Goal: Information Seeking & Learning: Learn about a topic

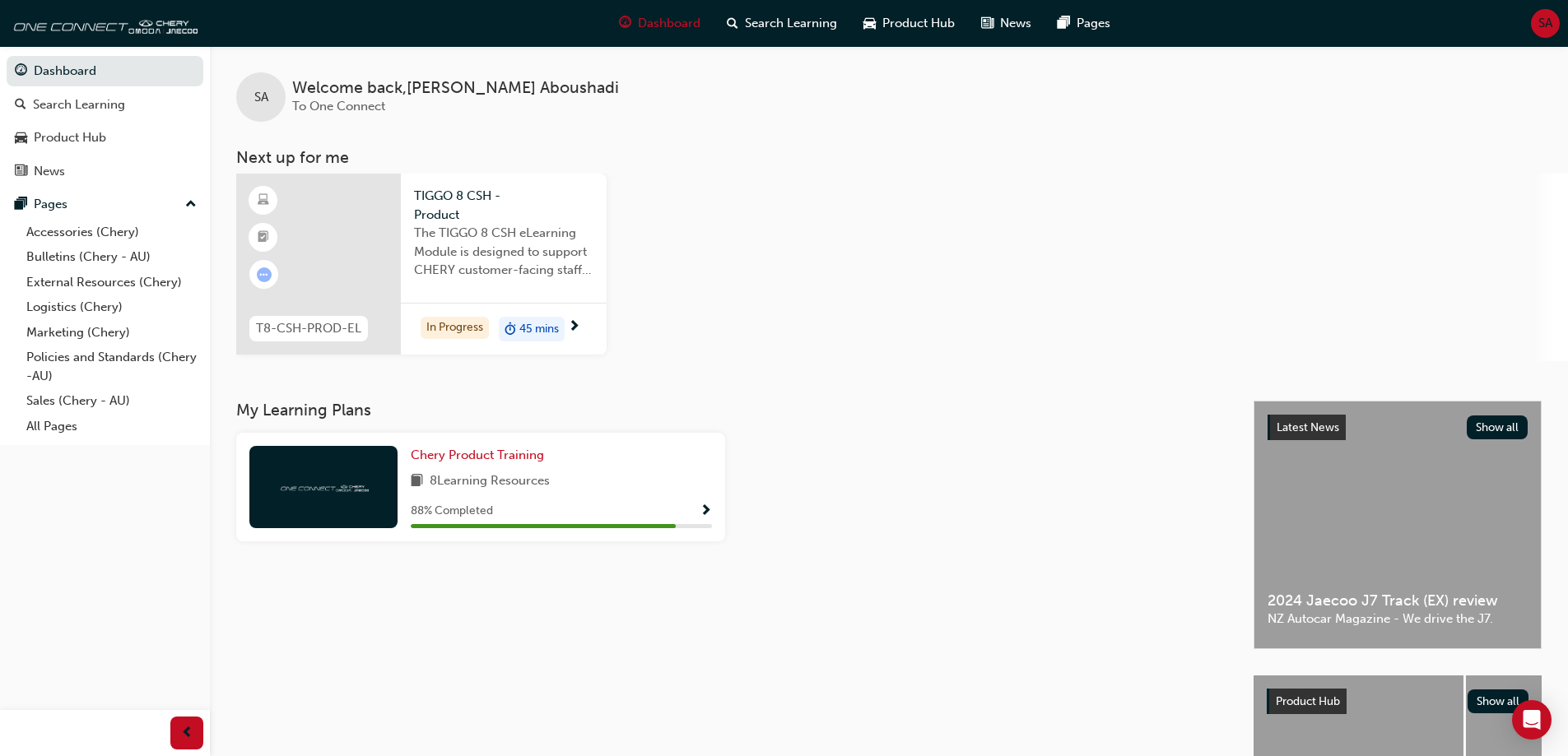
click at [583, 321] on div "In Progress 45 mins" at bounding box center [503, 329] width 206 height 52
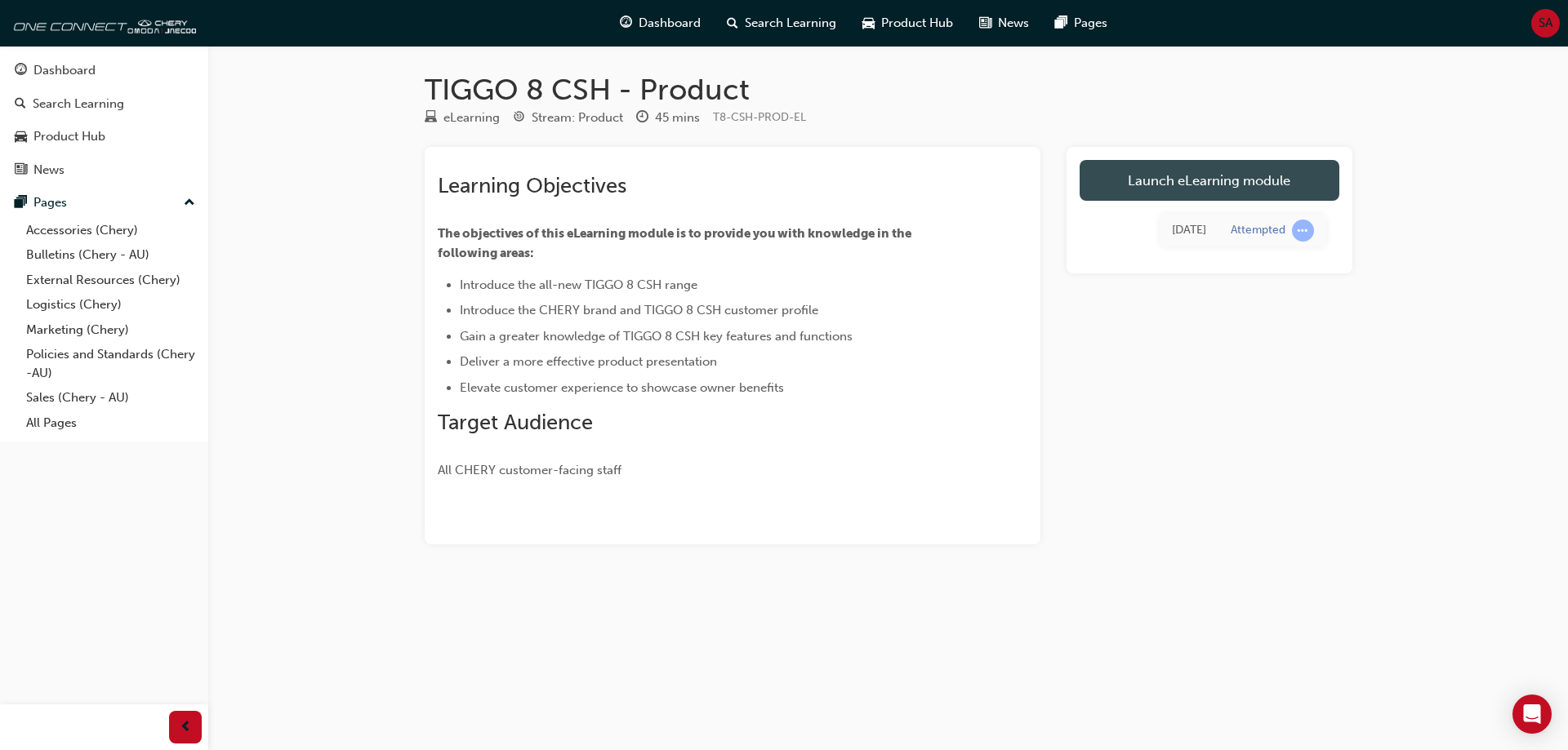
click at [1203, 176] on link "Launch eLearning module" at bounding box center [1209, 180] width 259 height 41
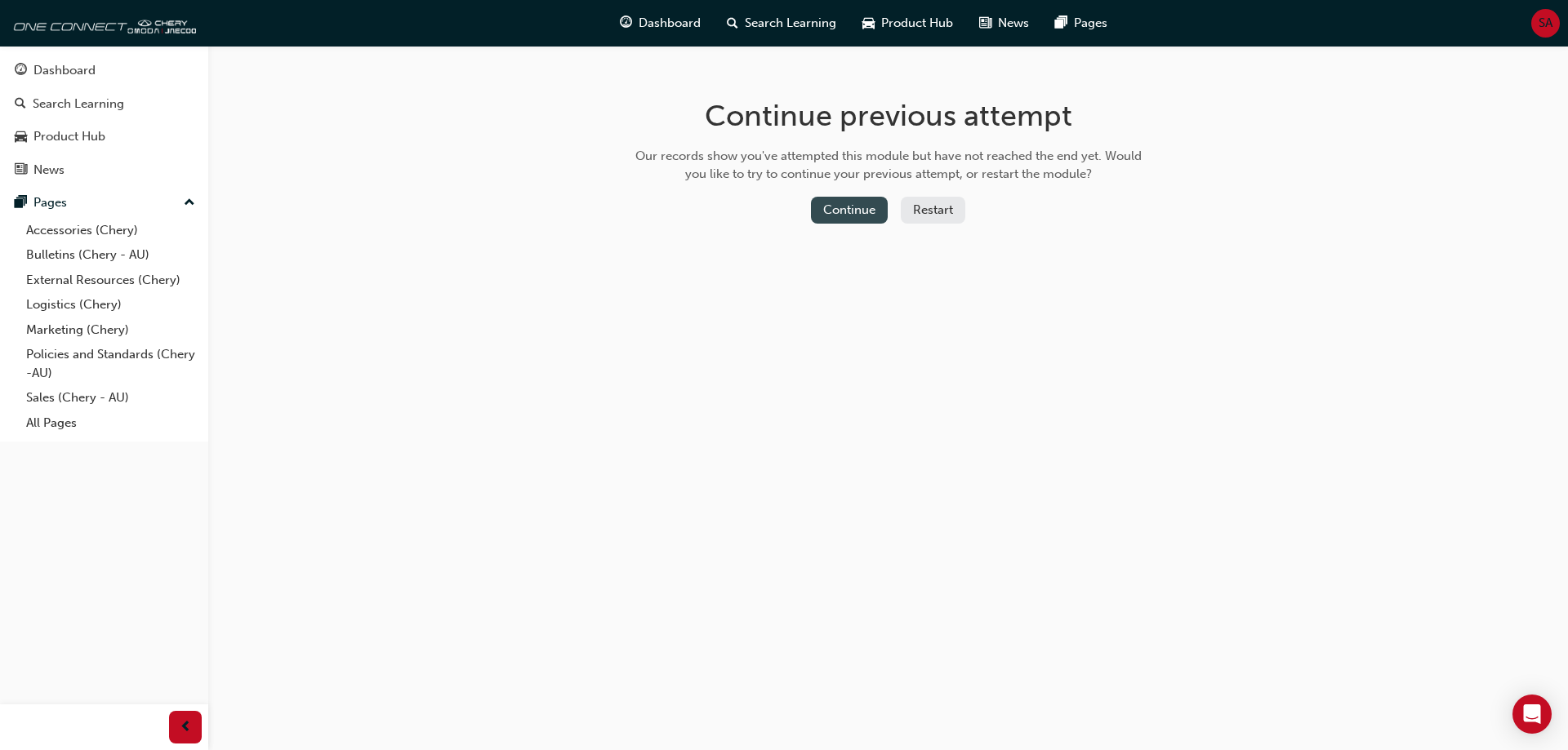
click at [862, 213] on button "Continue" at bounding box center [849, 209] width 77 height 27
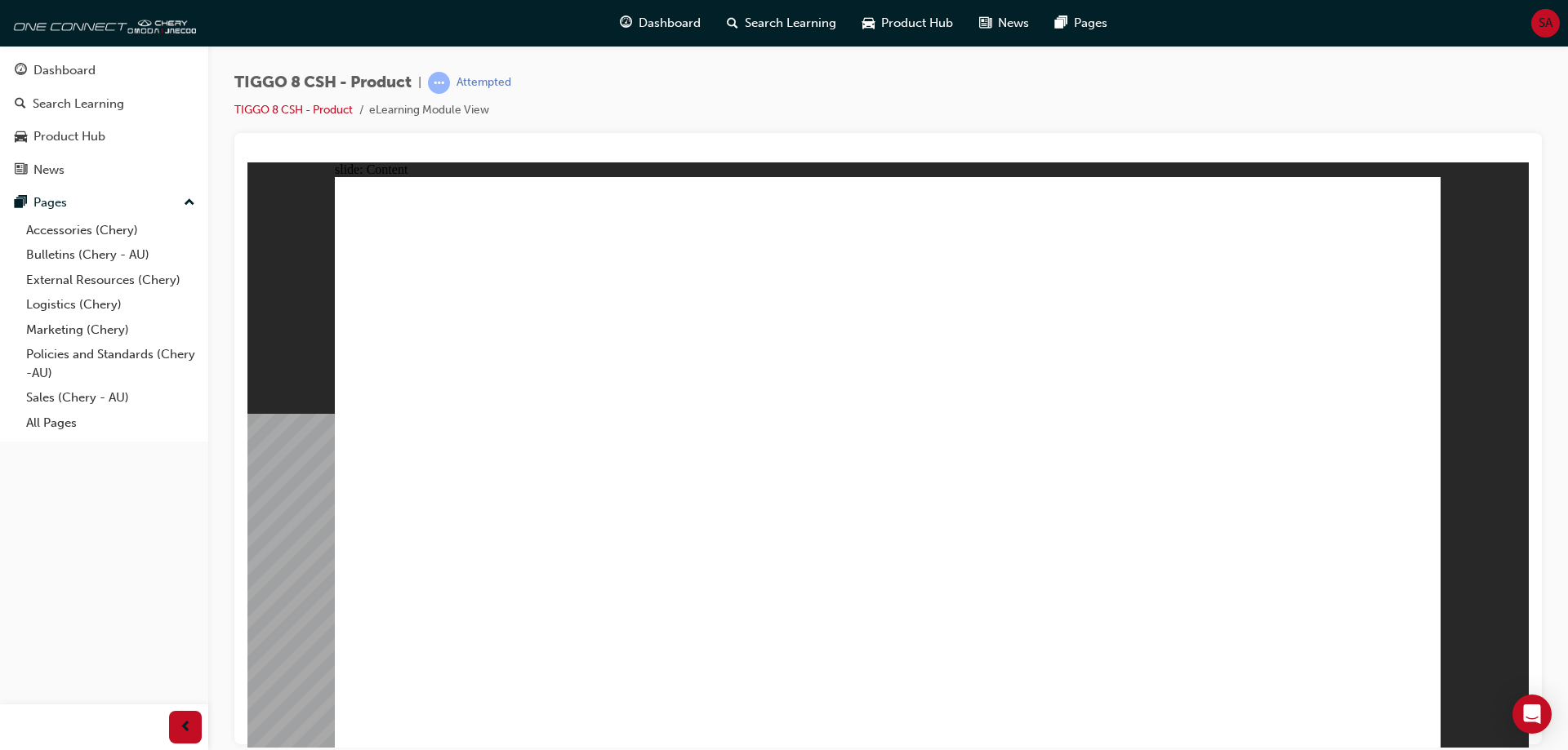
drag, startPoint x: 1028, startPoint y: 551, endPoint x: 1071, endPoint y: 546, distance: 43.3
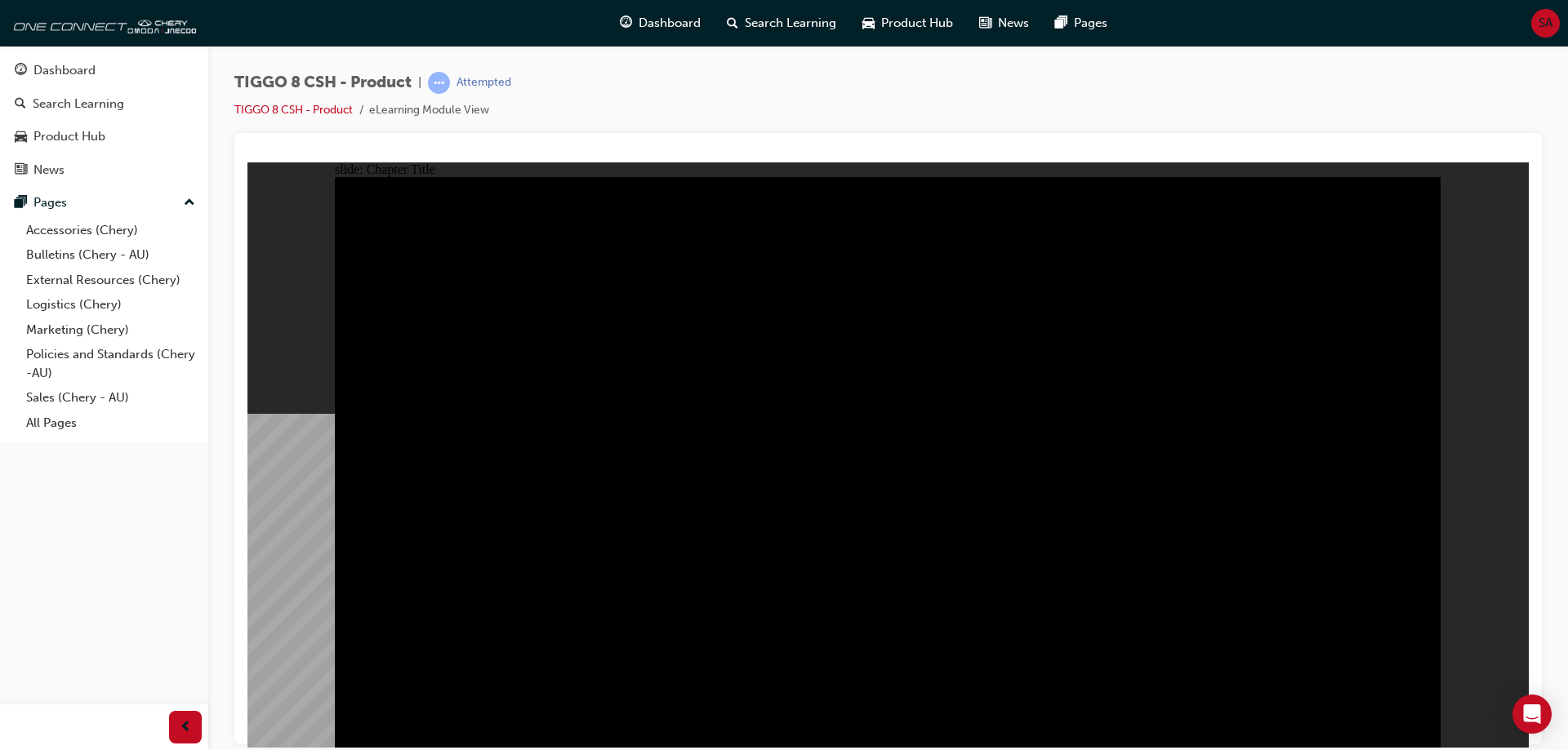
drag, startPoint x: 1103, startPoint y: 324, endPoint x: 821, endPoint y: 329, distance: 282.0
drag, startPoint x: 978, startPoint y: 352, endPoint x: 1151, endPoint y: 380, distance: 175.3
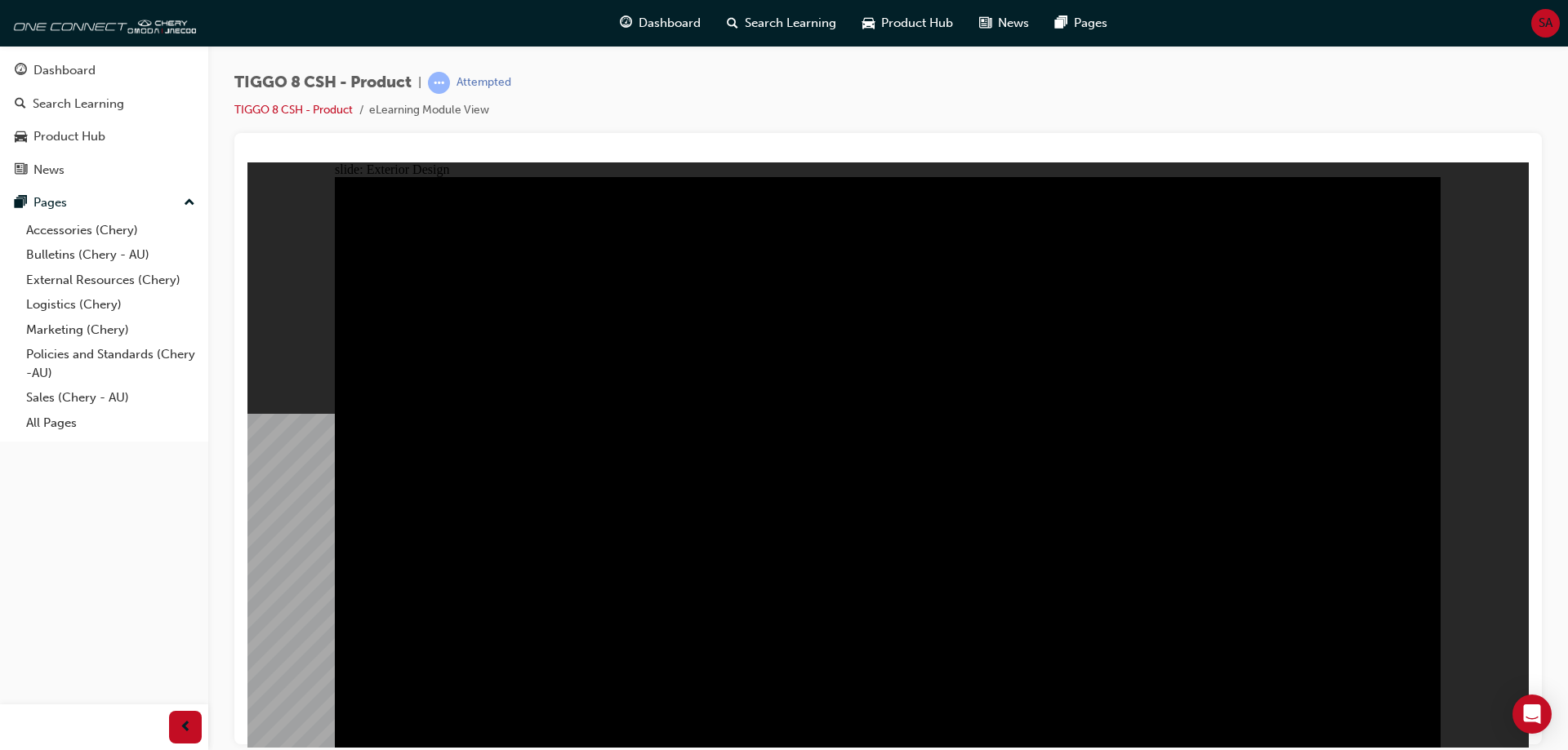
type input "22.52"
drag, startPoint x: 415, startPoint y: 248, endPoint x: 590, endPoint y: 260, distance: 175.4
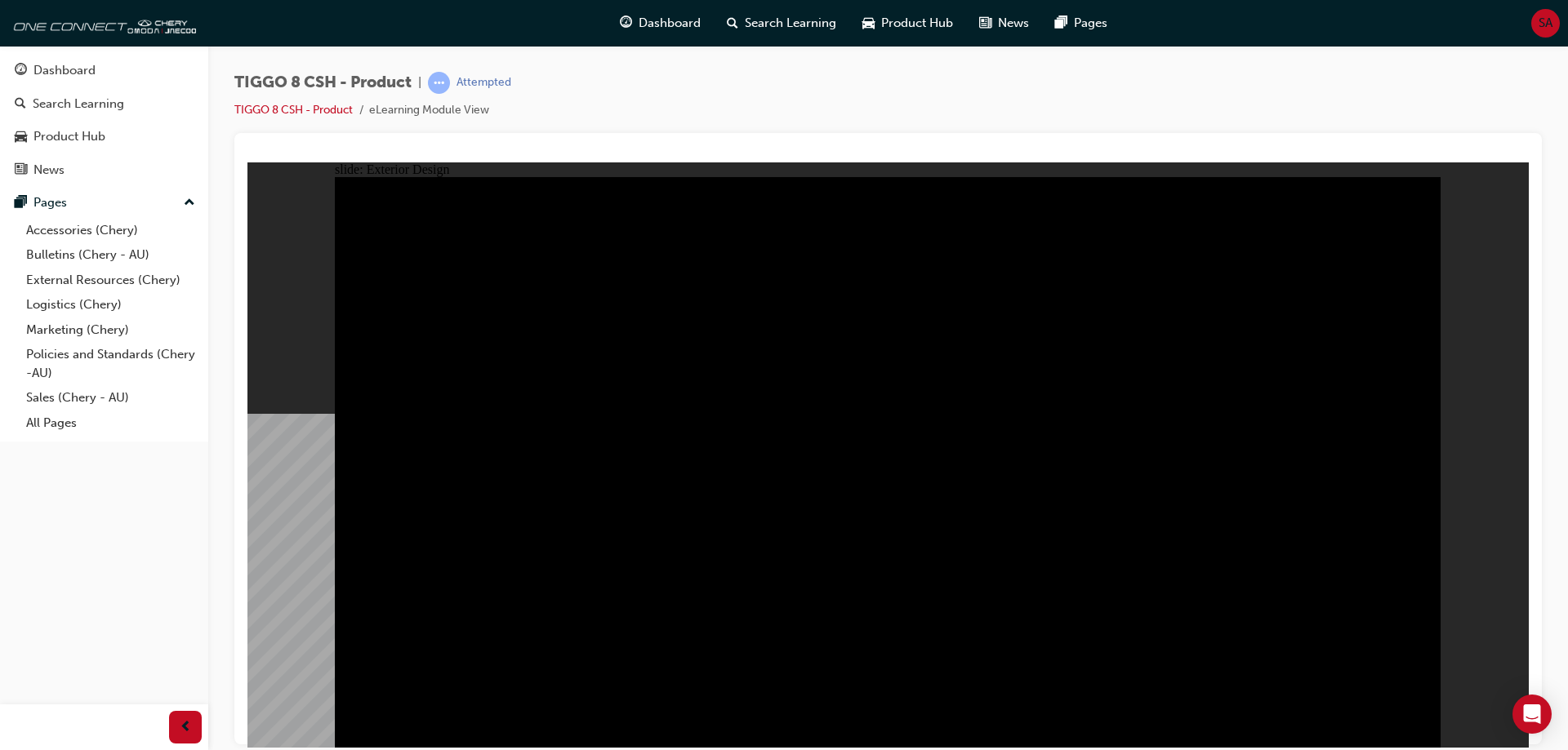
drag, startPoint x: 1189, startPoint y: 399, endPoint x: 1040, endPoint y: 421, distance: 150.6
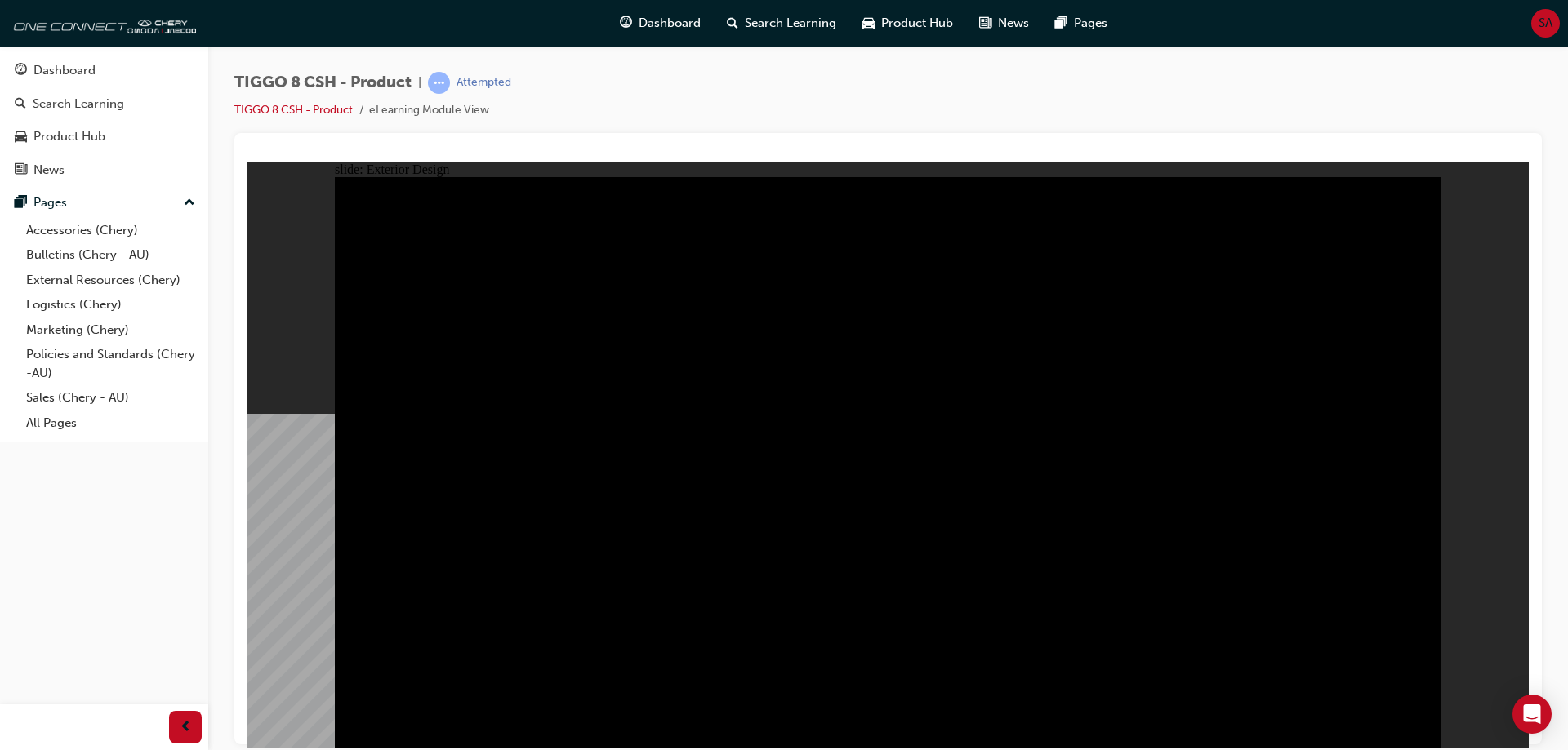
drag, startPoint x: 1156, startPoint y: 466, endPoint x: 798, endPoint y: 466, distance: 358.0
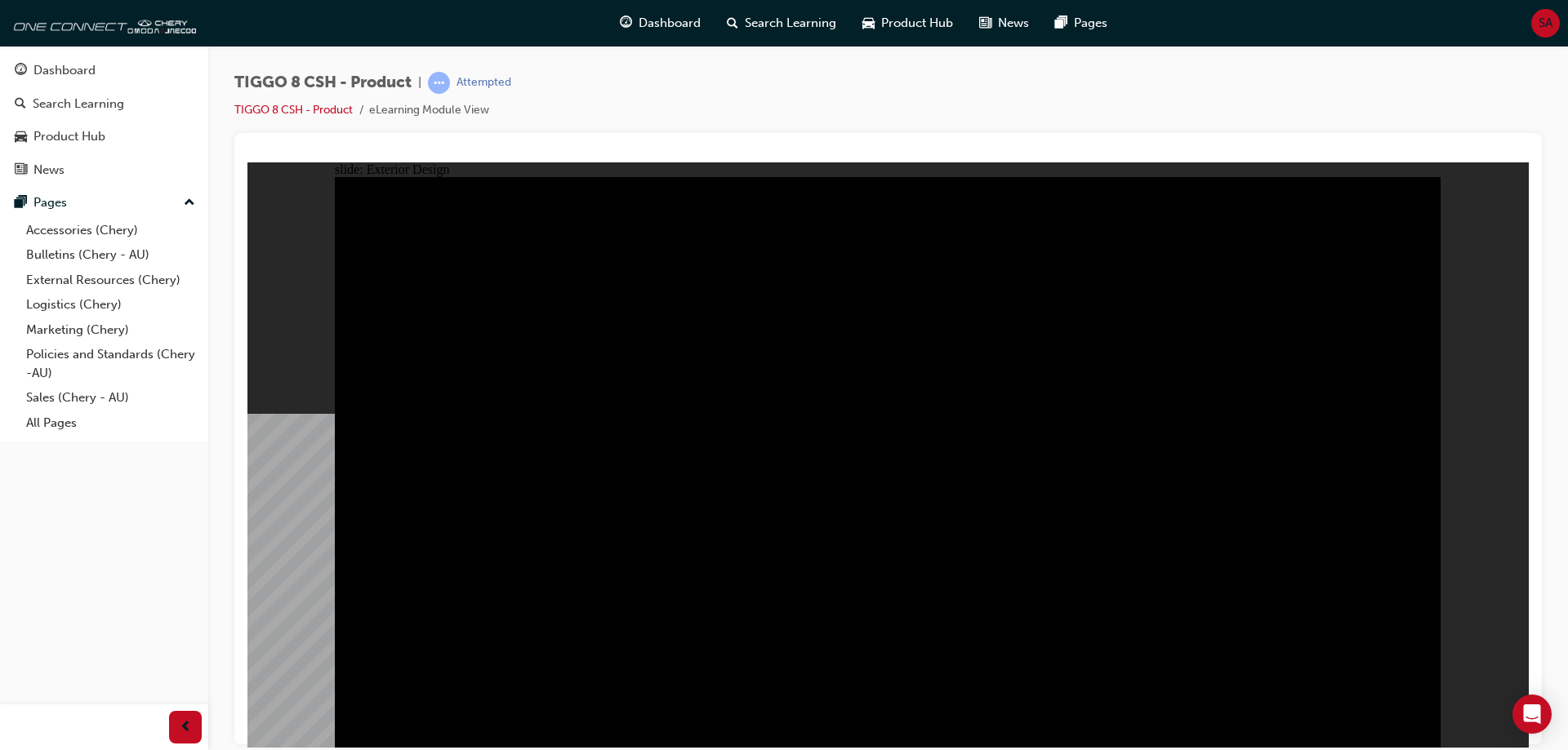
drag, startPoint x: 1413, startPoint y: 737, endPoint x: 1417, endPoint y: 726, distance: 11.7
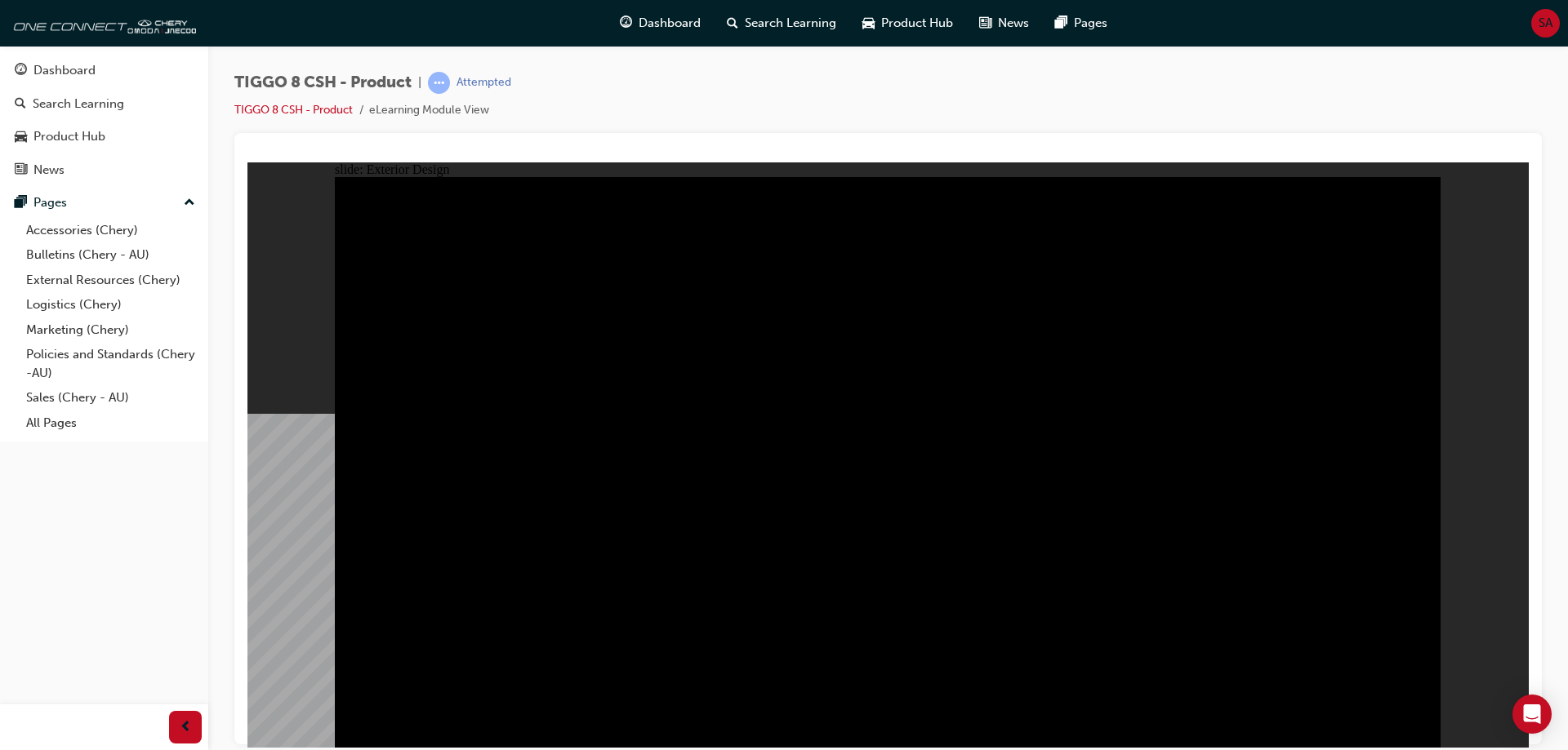
drag, startPoint x: 1233, startPoint y: 392, endPoint x: 830, endPoint y: 384, distance: 403.1
drag, startPoint x: 1176, startPoint y: 373, endPoint x: 421, endPoint y: 367, distance: 755.0
drag, startPoint x: 1053, startPoint y: 397, endPoint x: 1263, endPoint y: 372, distance: 211.5
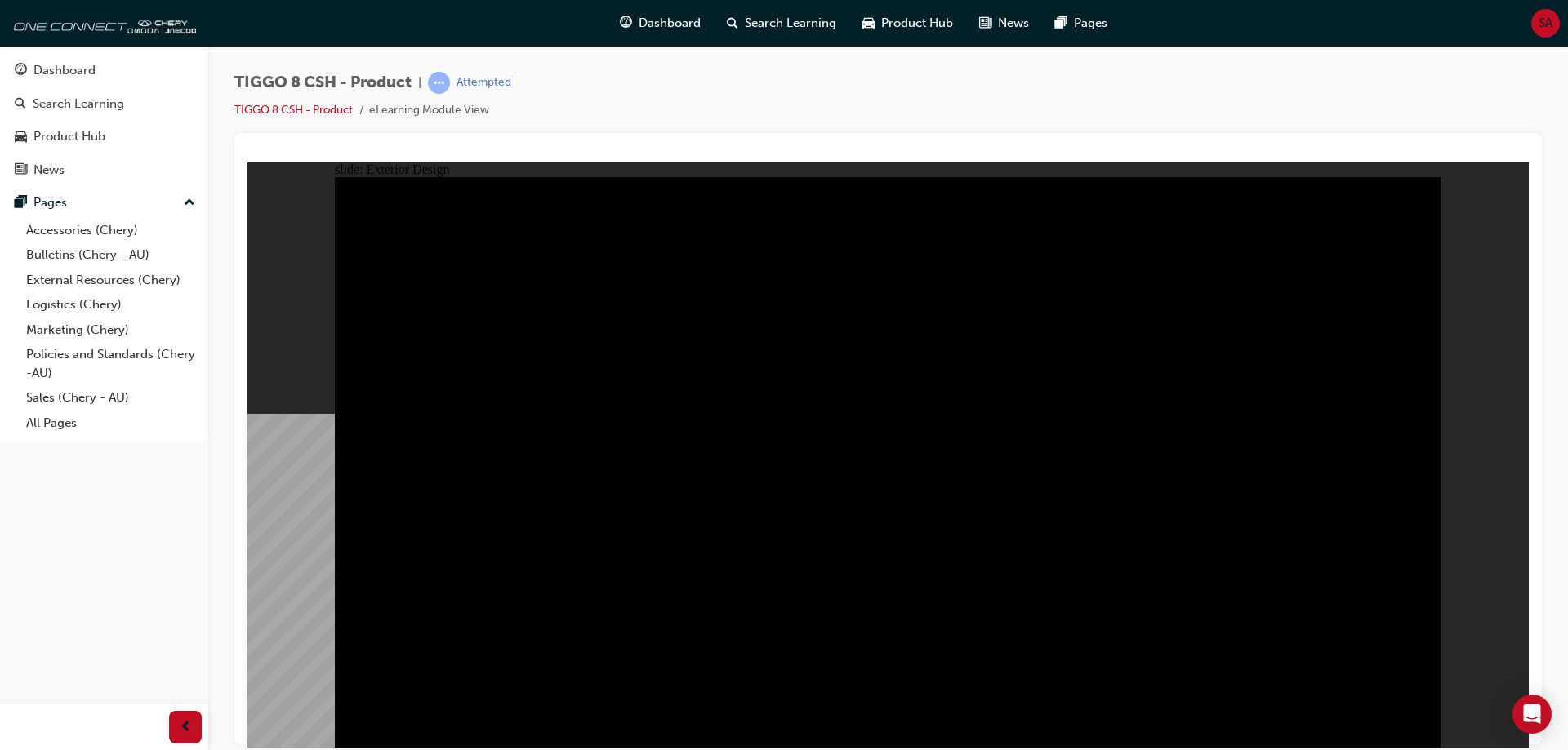
drag, startPoint x: 741, startPoint y: 403, endPoint x: 901, endPoint y: 322, distance: 179.3
type input "0"
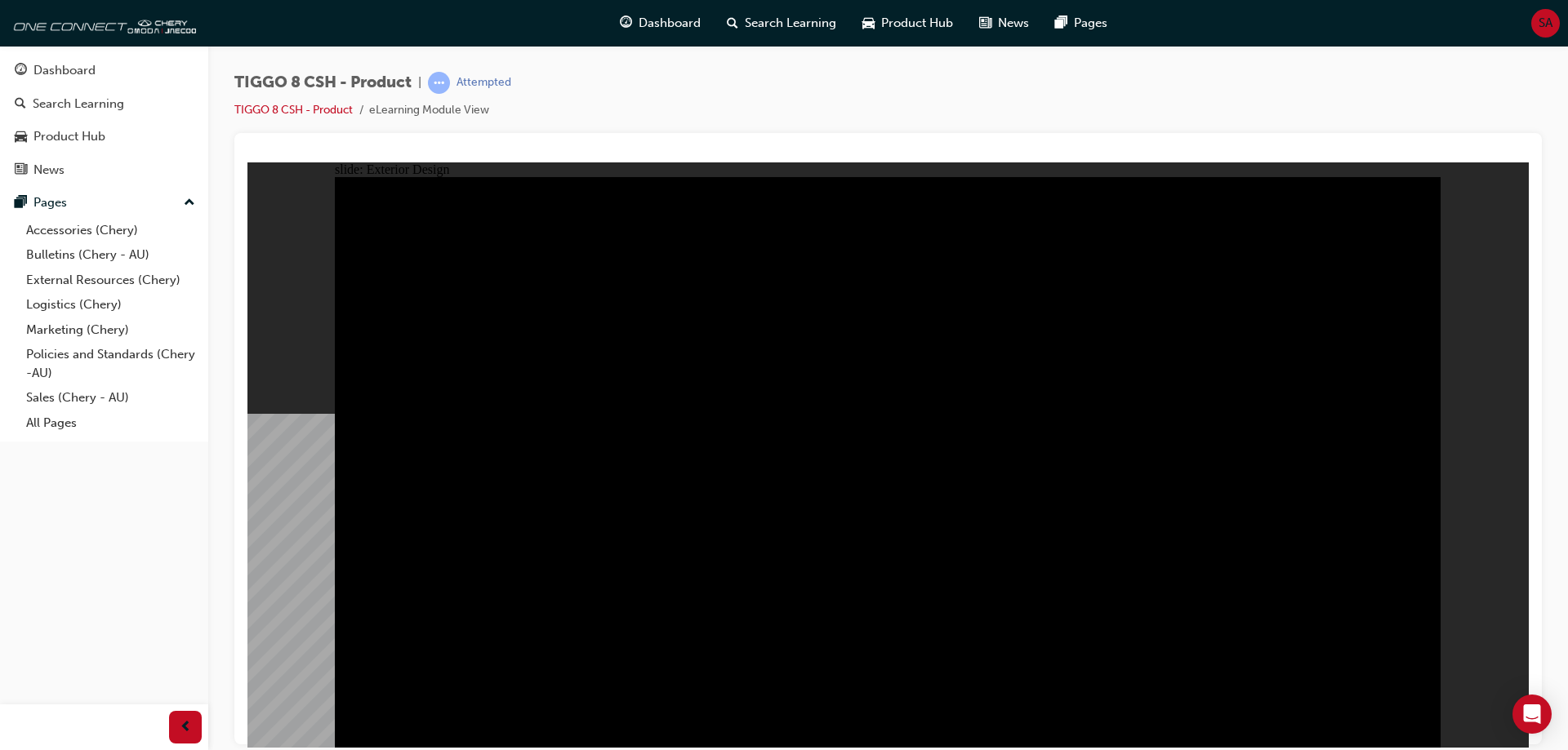
drag, startPoint x: 430, startPoint y: 563, endPoint x: 379, endPoint y: 471, distance: 105.2
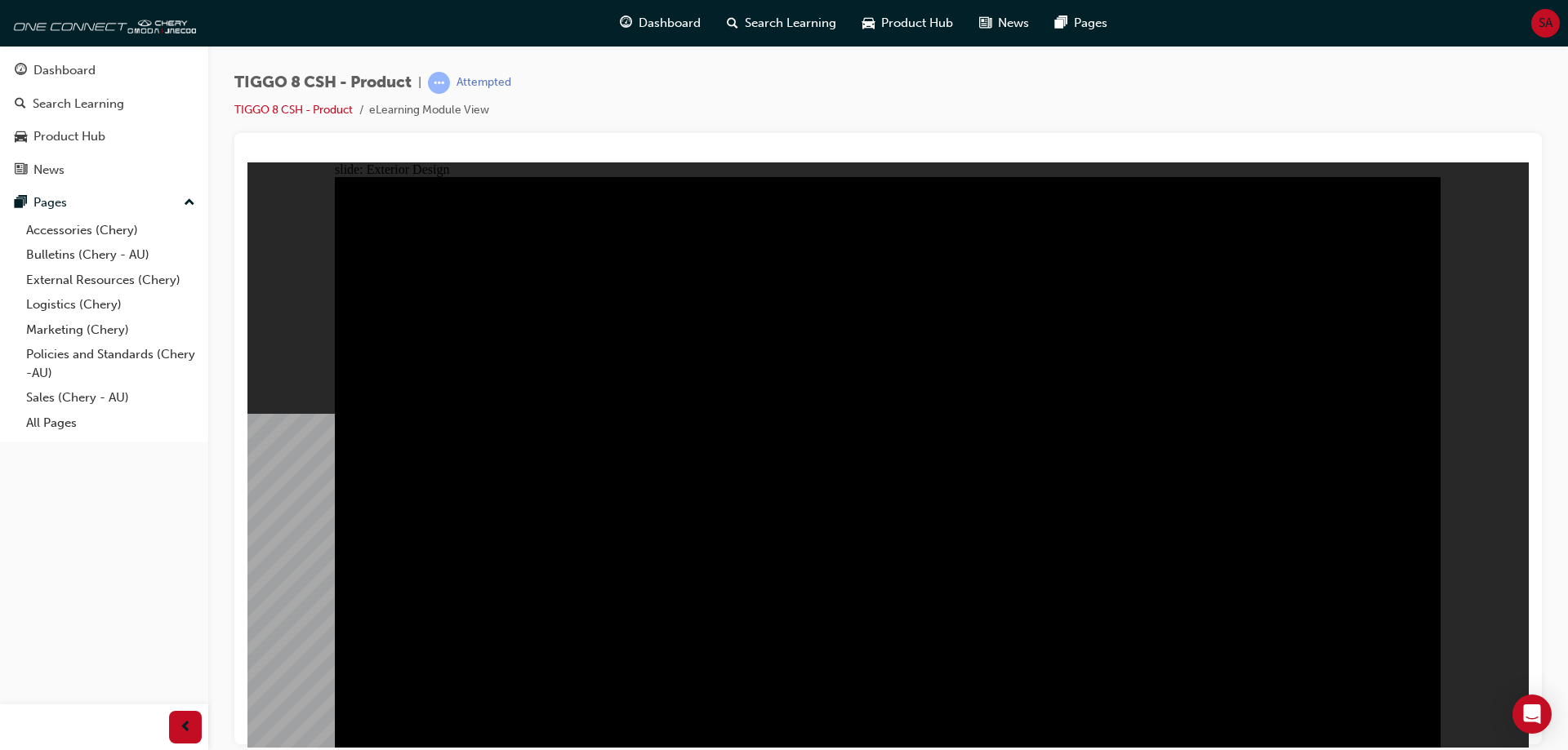
click at [1453, 183] on div "slide: Exterior Design Rectangle 1 close.png DRAG SLIDER Rectangle 3 Rectangle …" at bounding box center [888, 454] width 1281 height 585
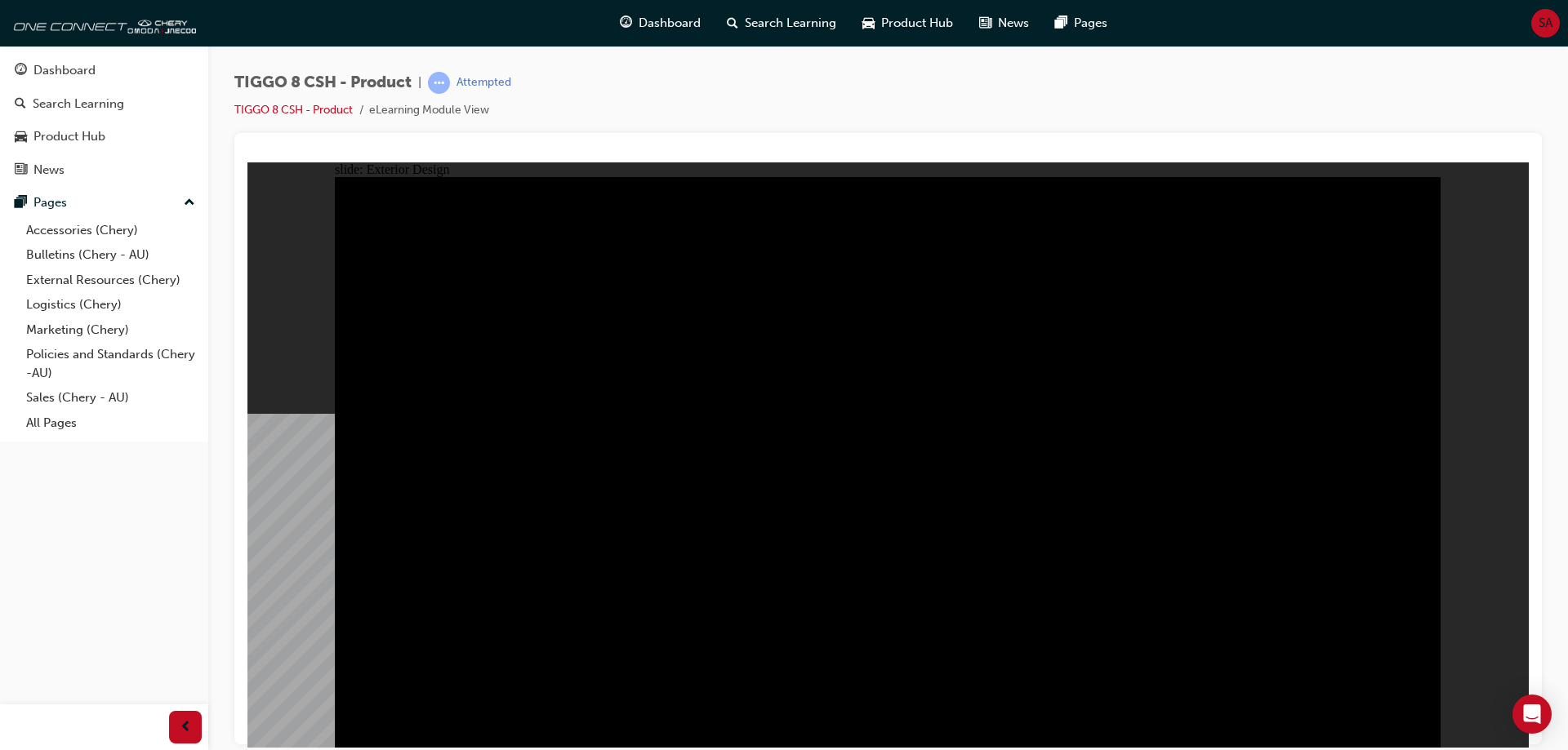
drag, startPoint x: 1308, startPoint y: 418, endPoint x: 474, endPoint y: 347, distance: 837.0
drag, startPoint x: 672, startPoint y: 447, endPoint x: 304, endPoint y: 390, distance: 372.4
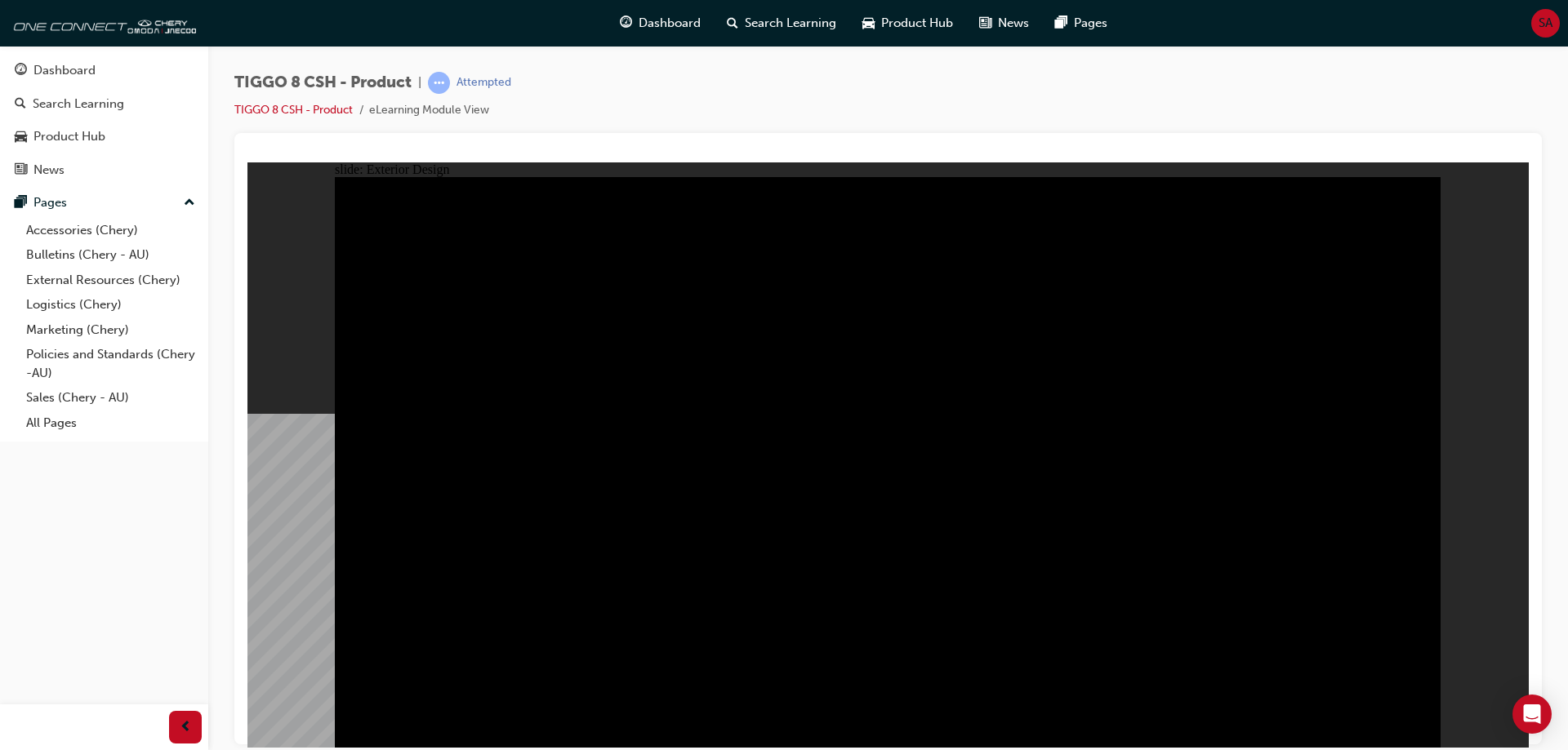
click at [315, 391] on div "slide: Exterior Design Rectangle 1 close.png DRAG SLIDER Rectangle 3 Rectangle …" at bounding box center [888, 454] width 1281 height 585
drag, startPoint x: 1185, startPoint y: 459, endPoint x: 1164, endPoint y: 471, distance: 24.2
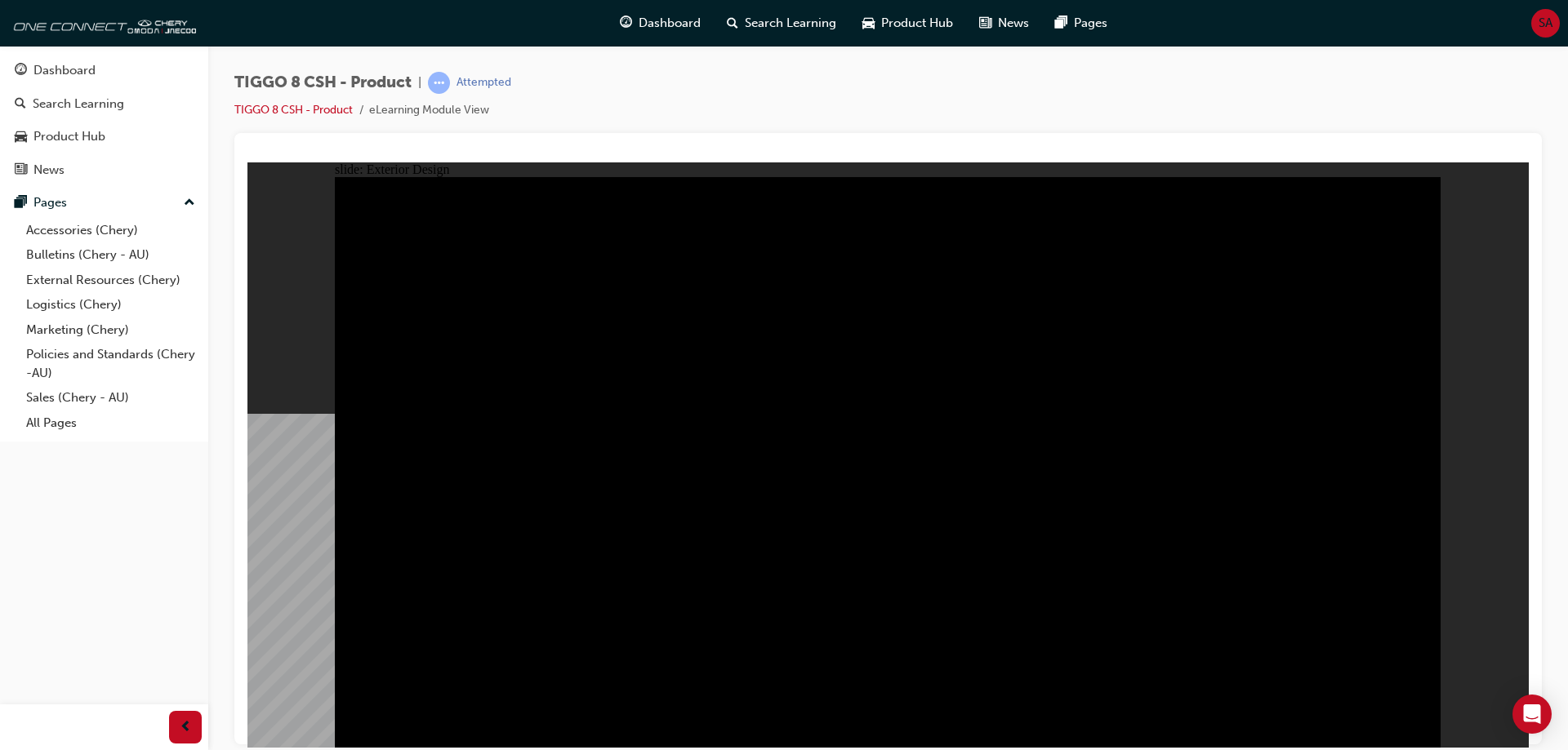
drag, startPoint x: 1281, startPoint y: 368, endPoint x: 800, endPoint y: 368, distance: 481.0
drag, startPoint x: 827, startPoint y: 326, endPoint x: 562, endPoint y: 326, distance: 265.0
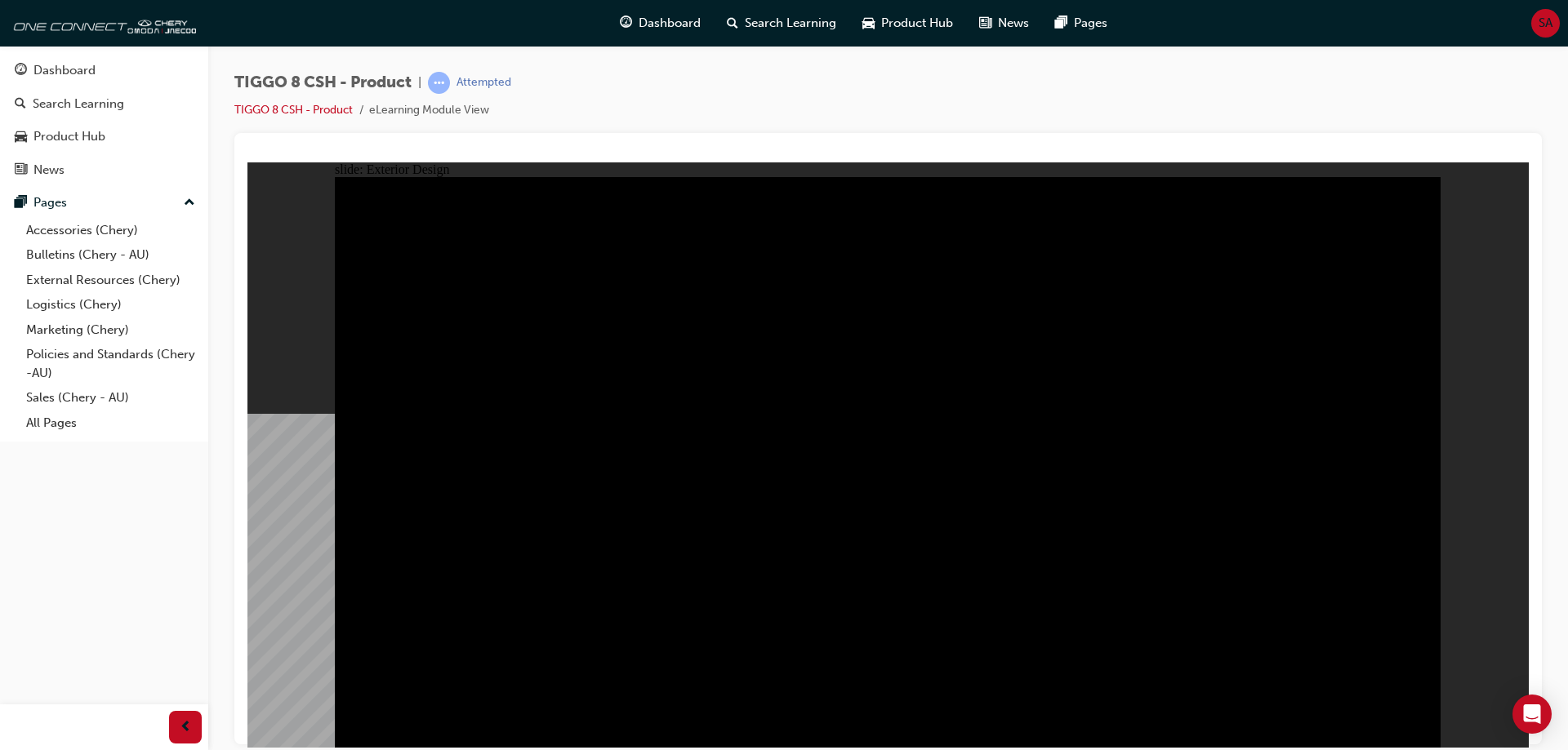
drag, startPoint x: 562, startPoint y: 326, endPoint x: 1152, endPoint y: 343, distance: 590.2
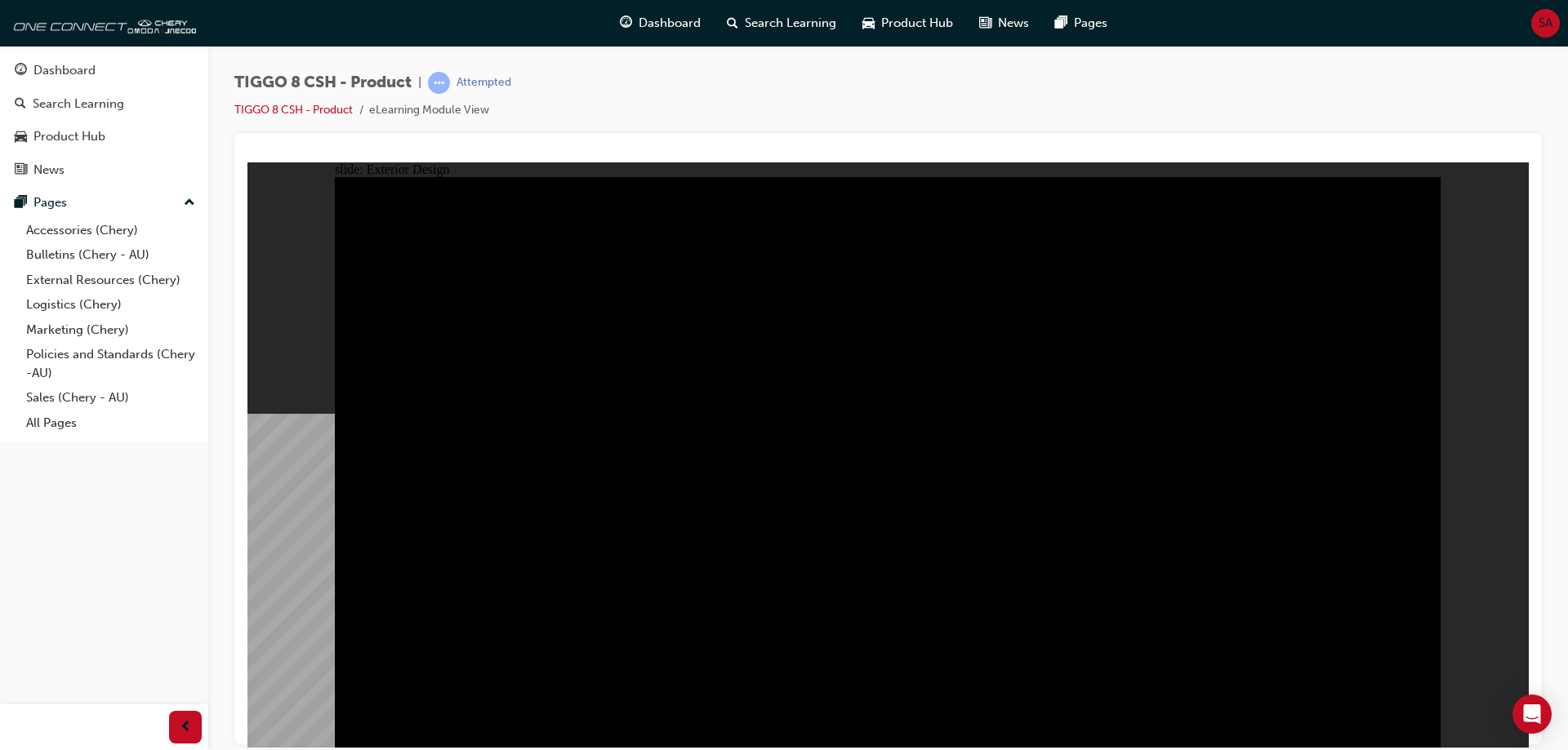
drag, startPoint x: 1134, startPoint y: 372, endPoint x: 919, endPoint y: 372, distance: 215.0
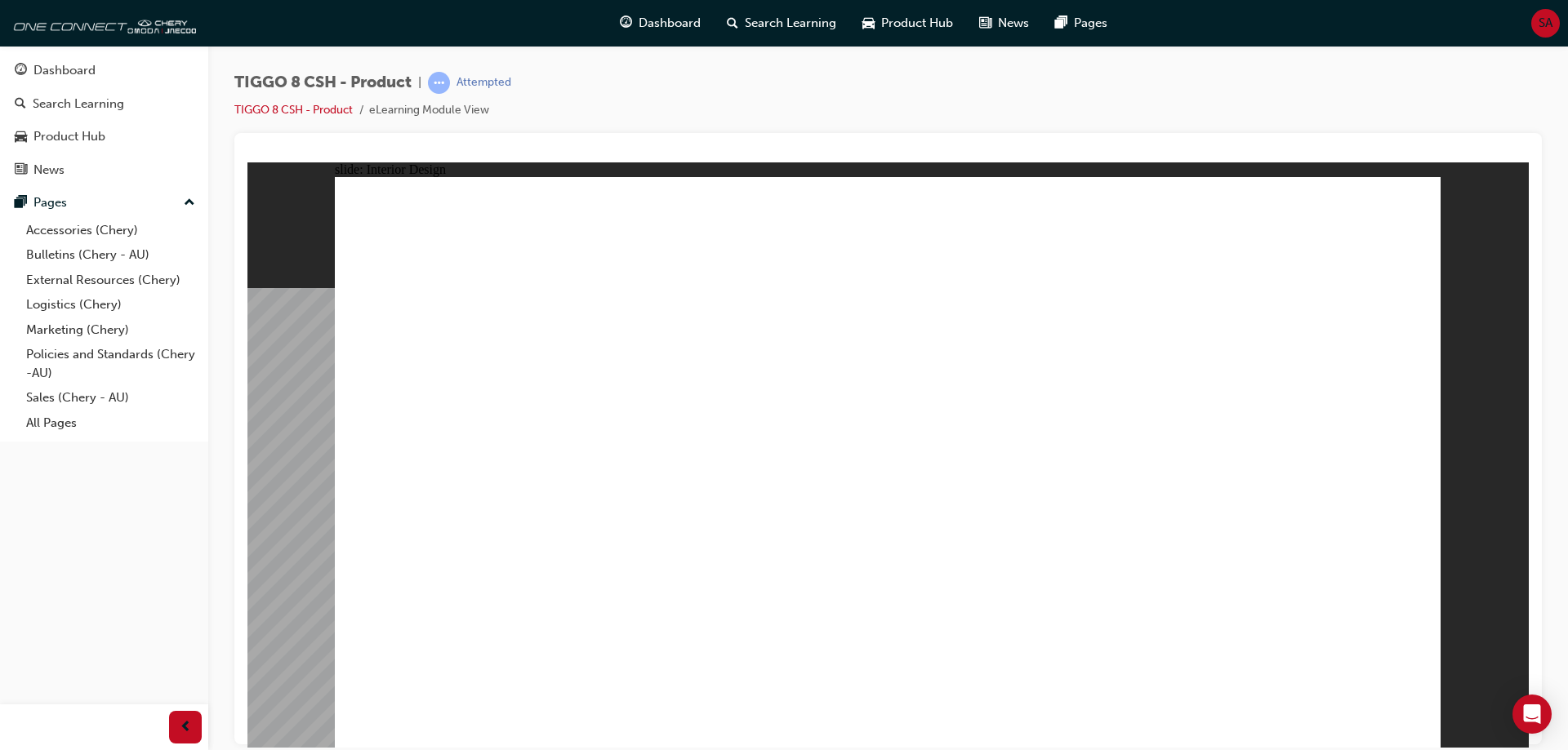
click at [1441, 185] on div "slide: Interior Design Rectangle 1 close.png Lifestyle Made Easier Line 1 Click…" at bounding box center [888, 454] width 1281 height 585
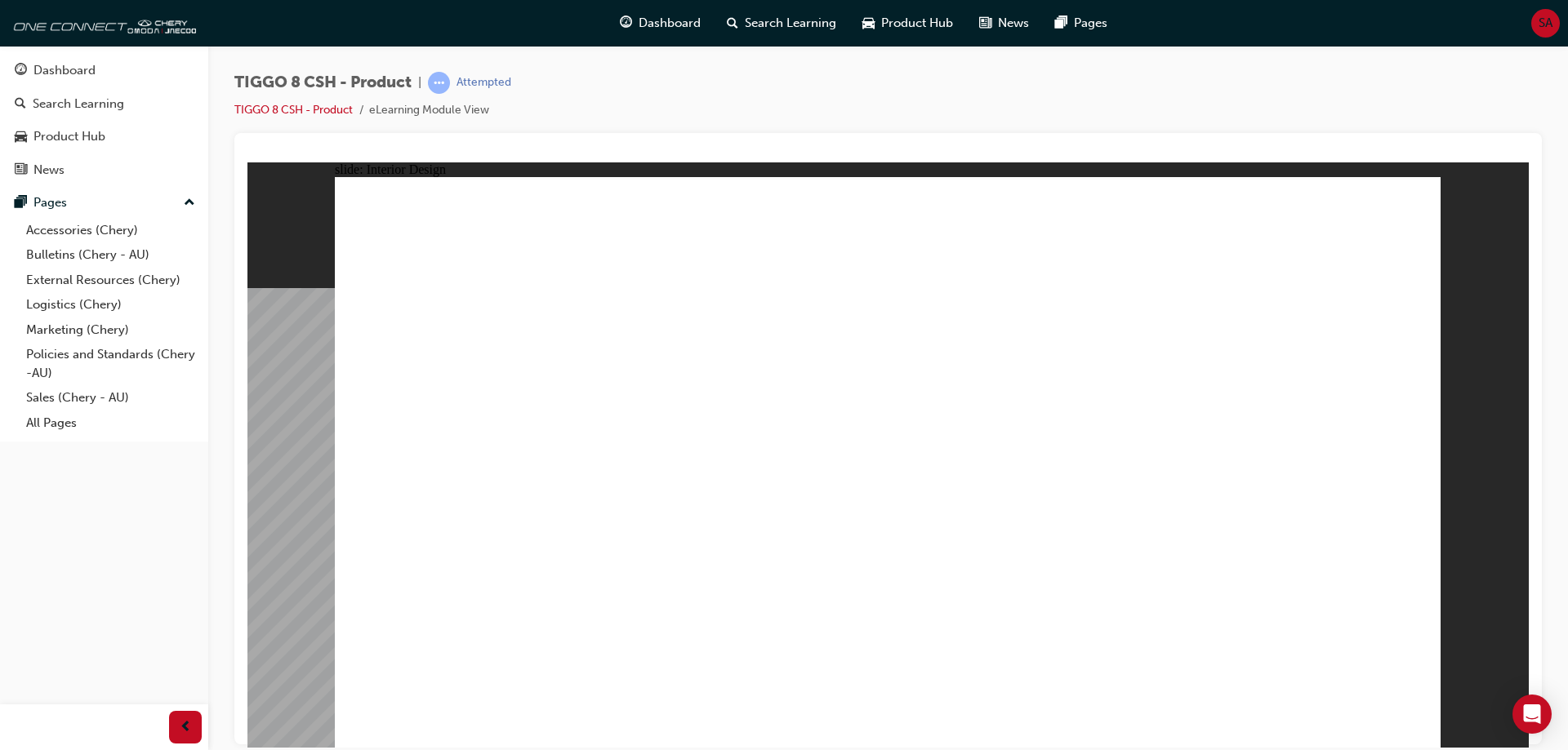
drag, startPoint x: 1303, startPoint y: 441, endPoint x: 1347, endPoint y: 408, distance: 55.0
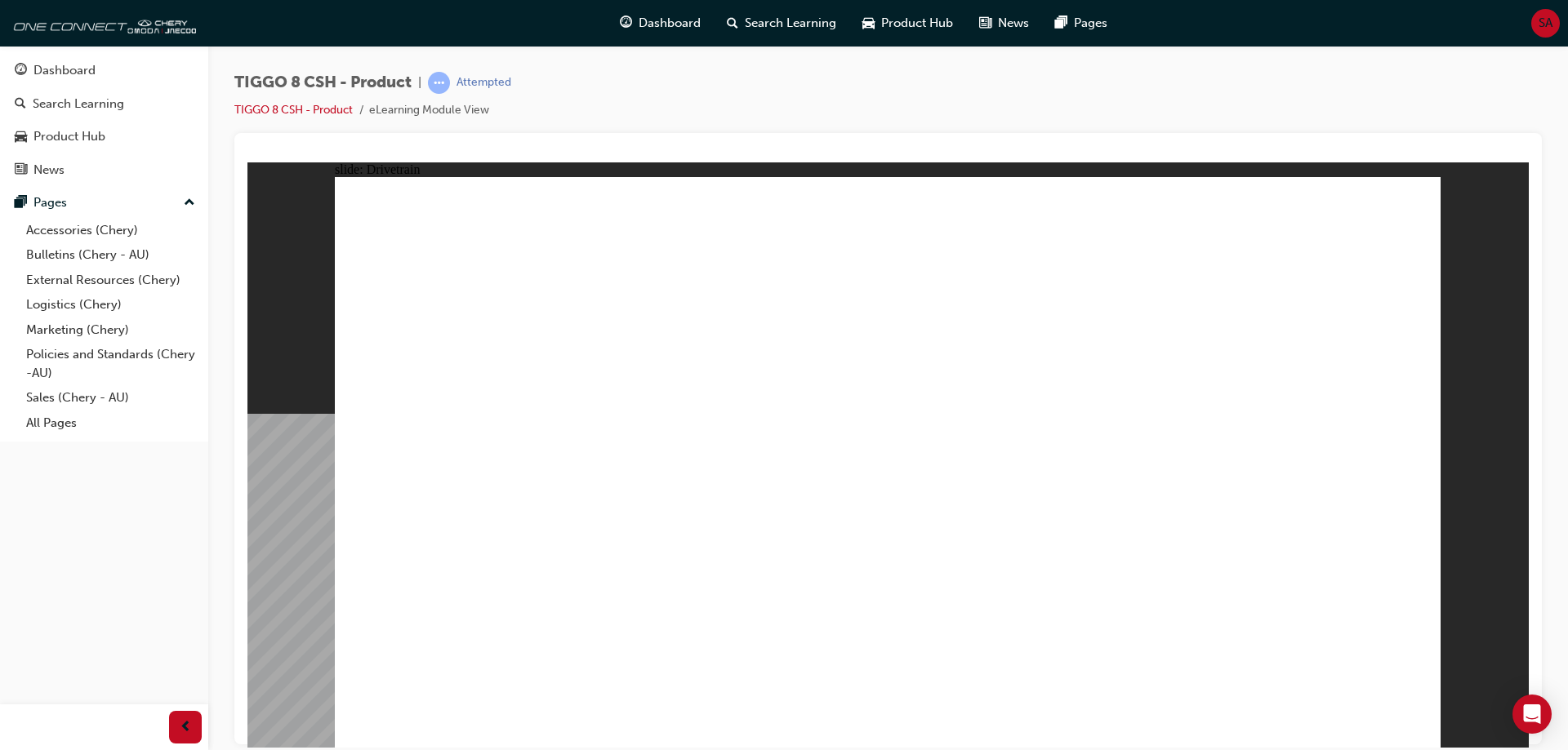
type input "24"
drag, startPoint x: 421, startPoint y: 433, endPoint x: 684, endPoint y: 468, distance: 265.3
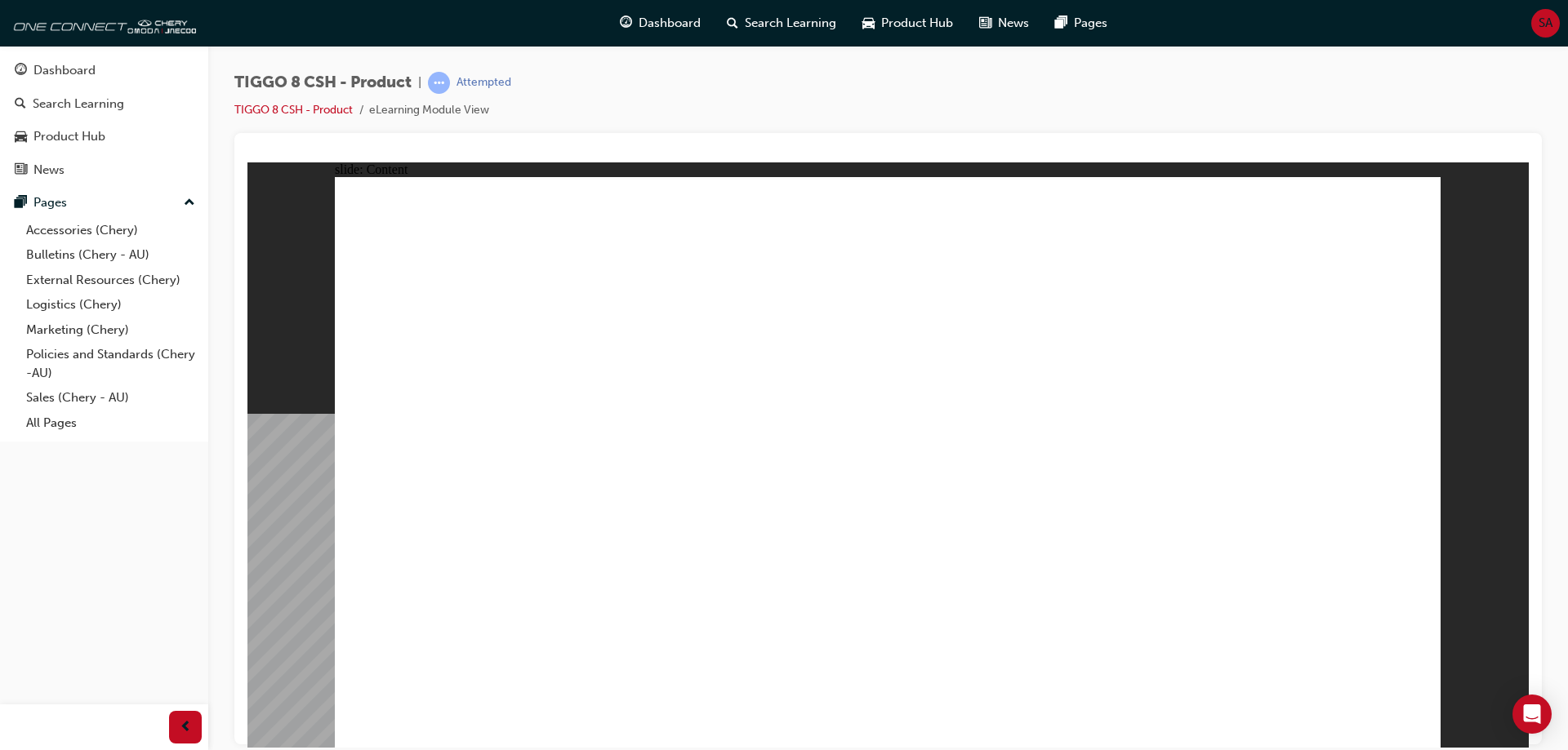
drag, startPoint x: 1149, startPoint y: 503, endPoint x: 1353, endPoint y: 505, distance: 204.0
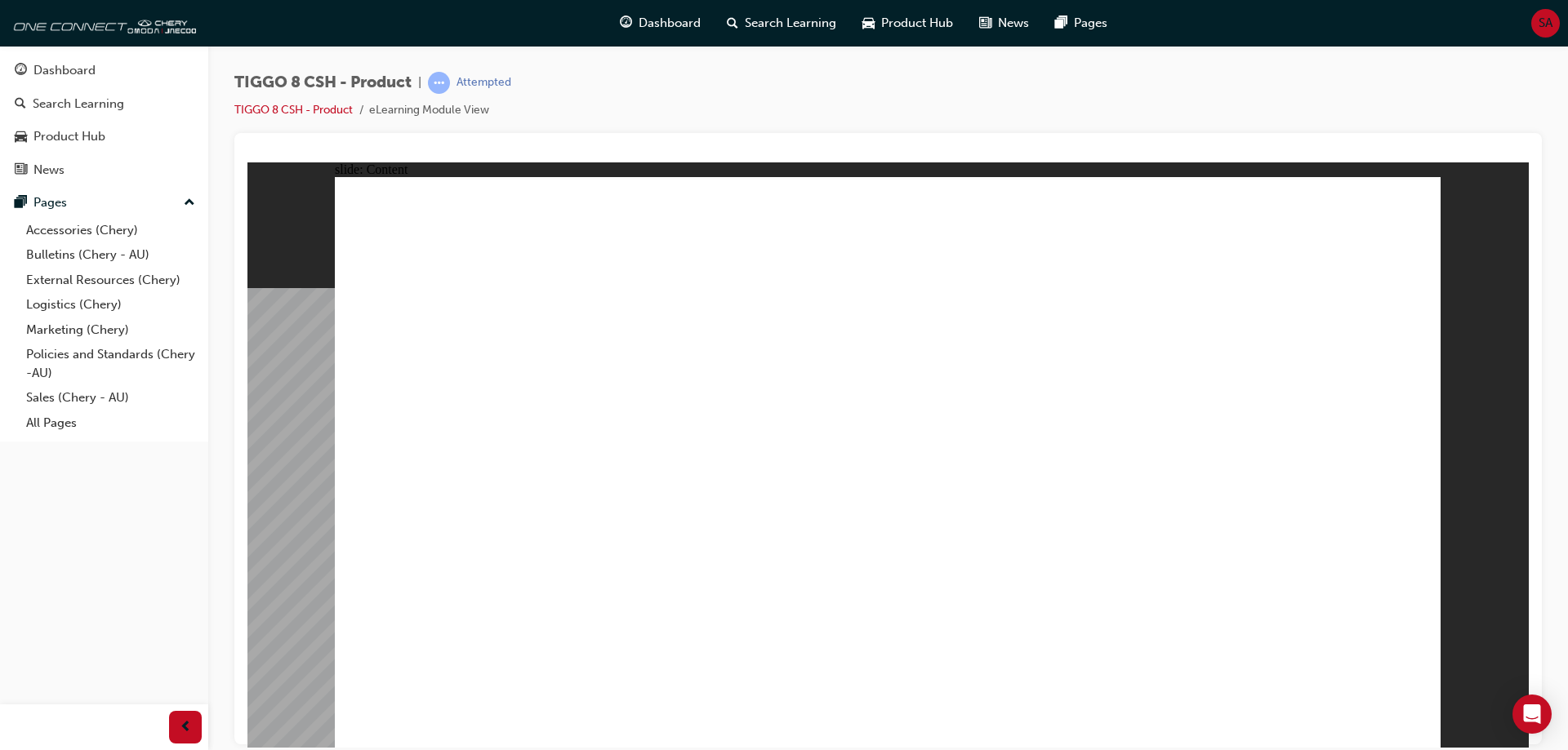
drag, startPoint x: 524, startPoint y: 361, endPoint x: 587, endPoint y: 366, distance: 63.2
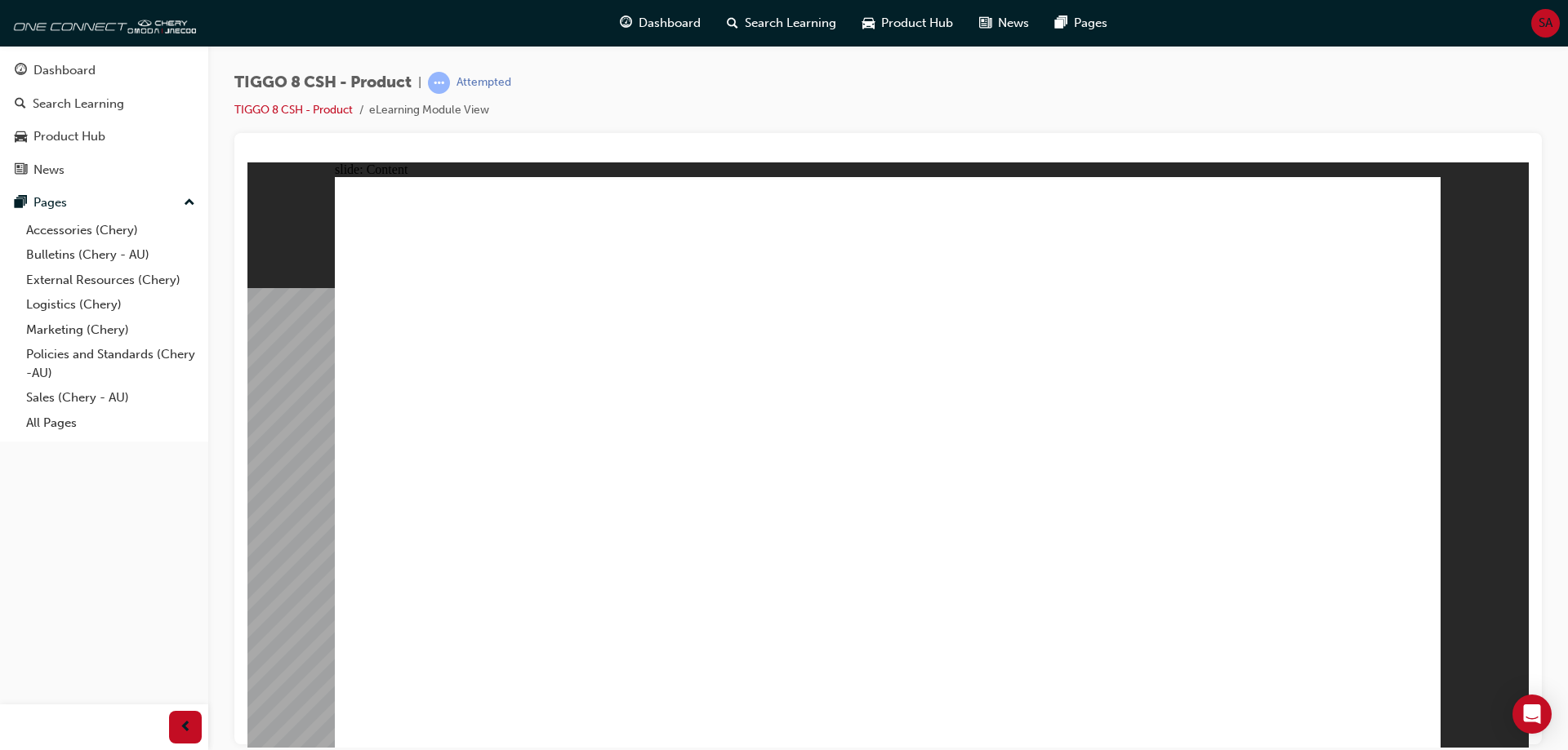
drag, startPoint x: 636, startPoint y: 372, endPoint x: 628, endPoint y: 426, distance: 54.6
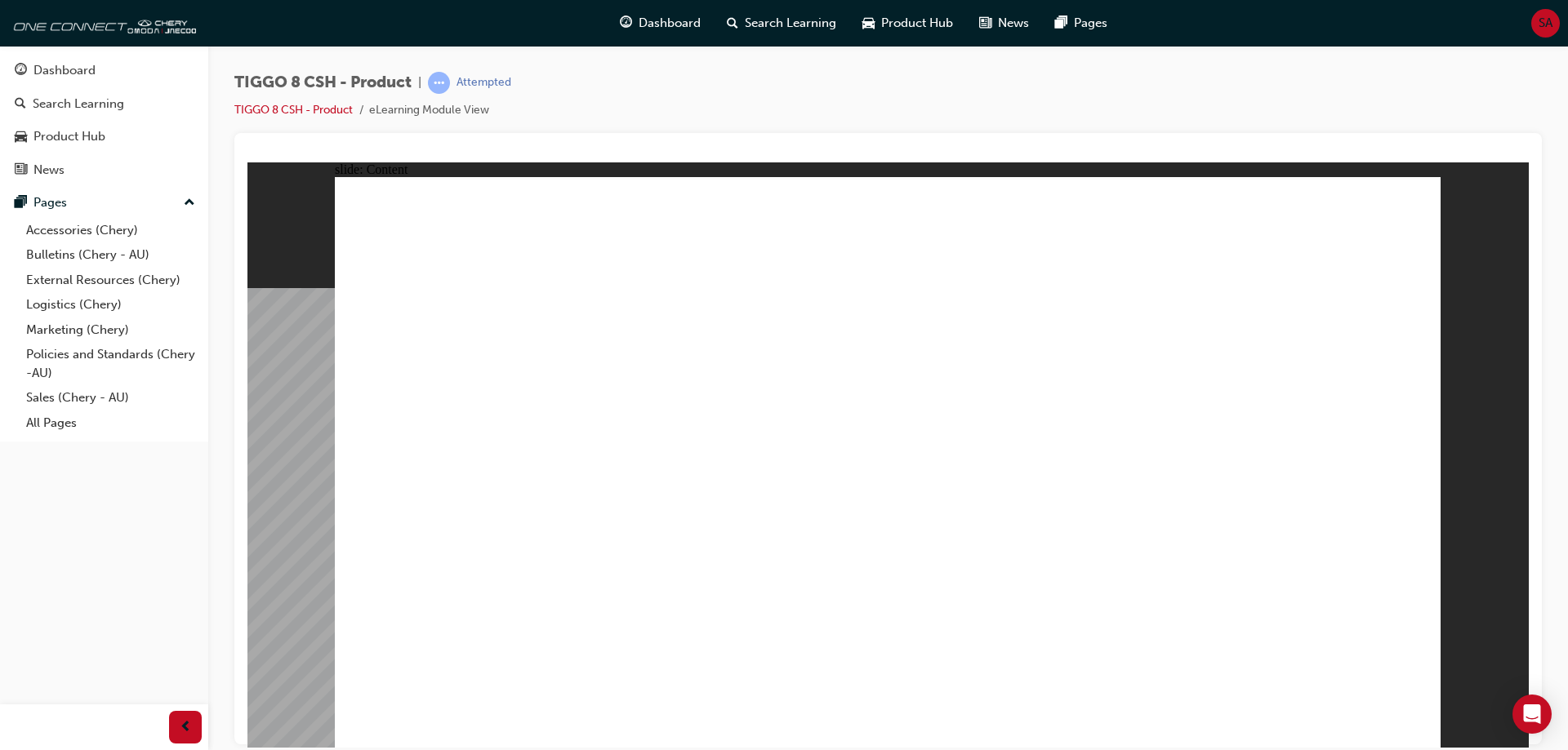
drag, startPoint x: 543, startPoint y: 529, endPoint x: 819, endPoint y: 534, distance: 276.0
drag, startPoint x: 584, startPoint y: 547, endPoint x: 894, endPoint y: 547, distance: 310.0
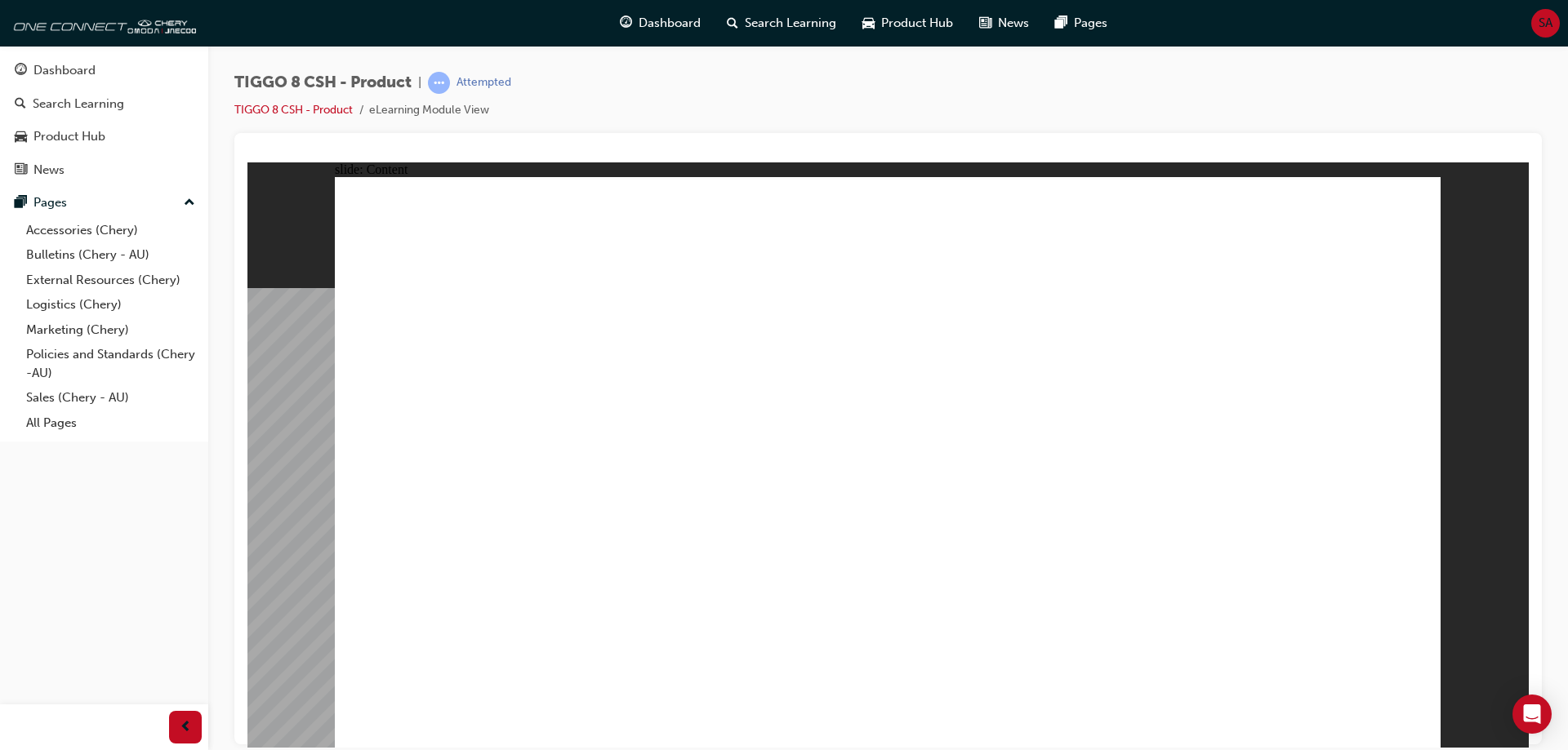
drag, startPoint x: 684, startPoint y: 578, endPoint x: 715, endPoint y: 570, distance: 32.0
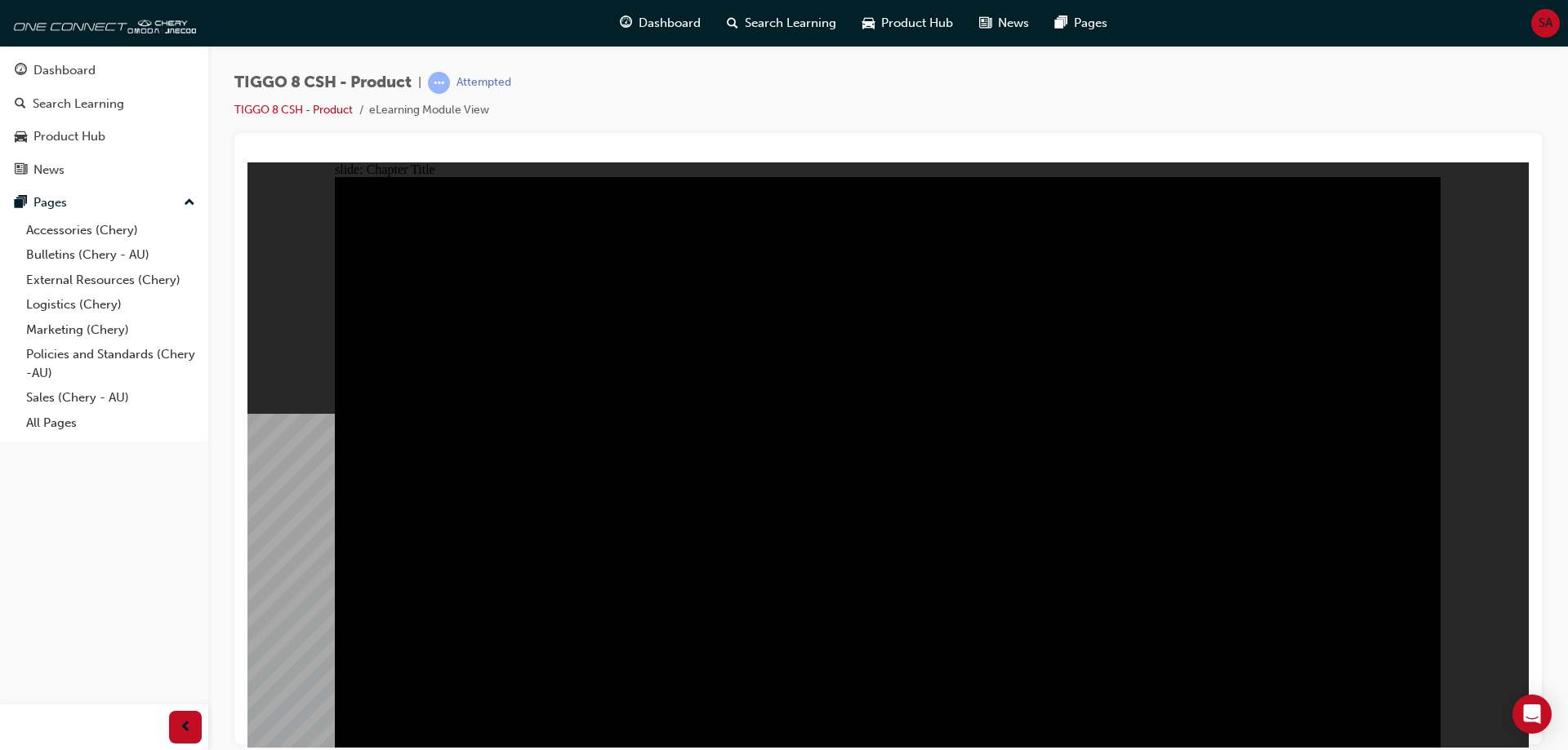
radio input "true"
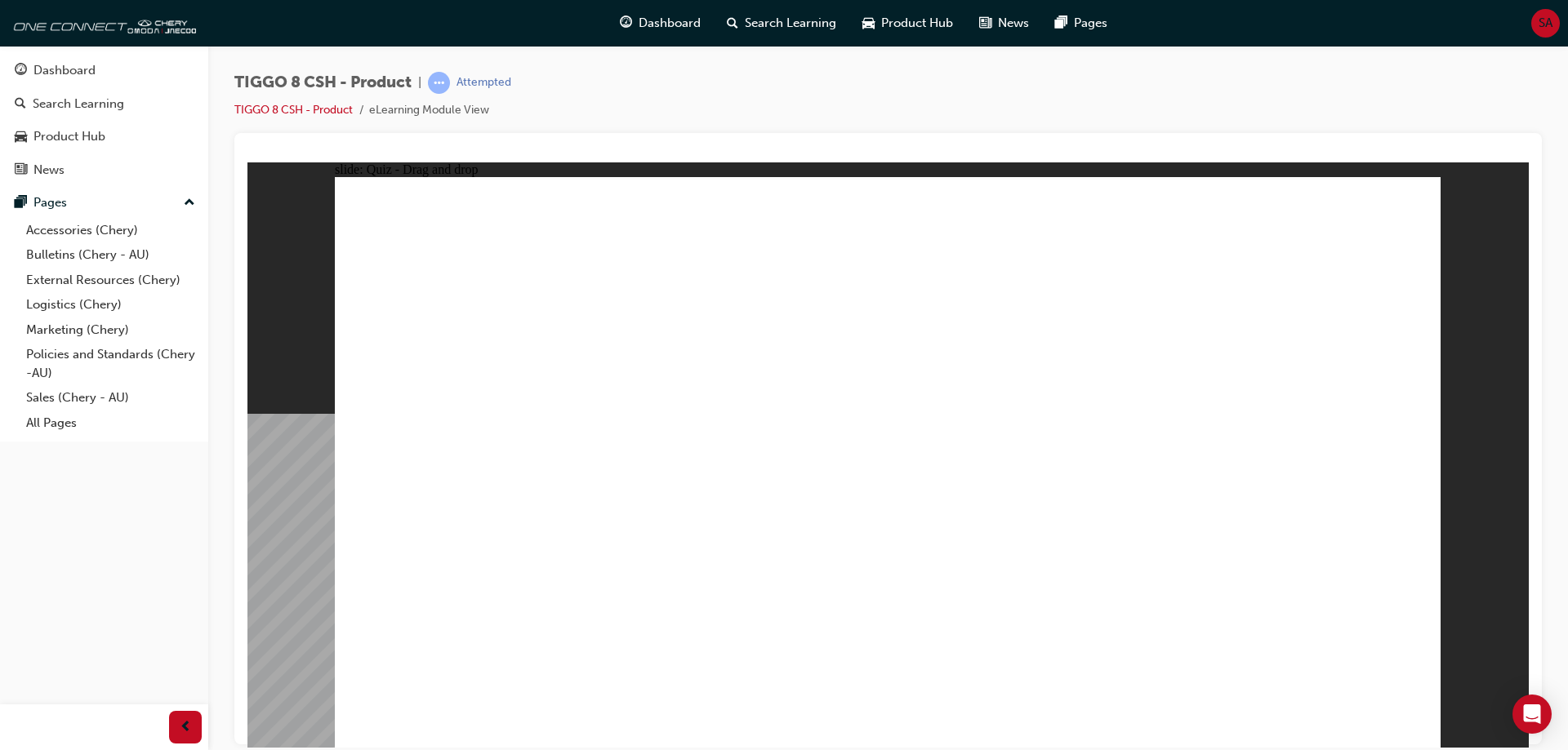
drag, startPoint x: 850, startPoint y: 263, endPoint x: 913, endPoint y: 281, distance: 65.5
drag, startPoint x: 1014, startPoint y: 363, endPoint x: 929, endPoint y: 515, distance: 174.2
drag, startPoint x: 1267, startPoint y: 367, endPoint x: 1389, endPoint y: 488, distance: 171.8
drag, startPoint x: 1385, startPoint y: 261, endPoint x: 1334, endPoint y: 302, distance: 65.4
drag, startPoint x: 896, startPoint y: 253, endPoint x: 1142, endPoint y: 504, distance: 351.4
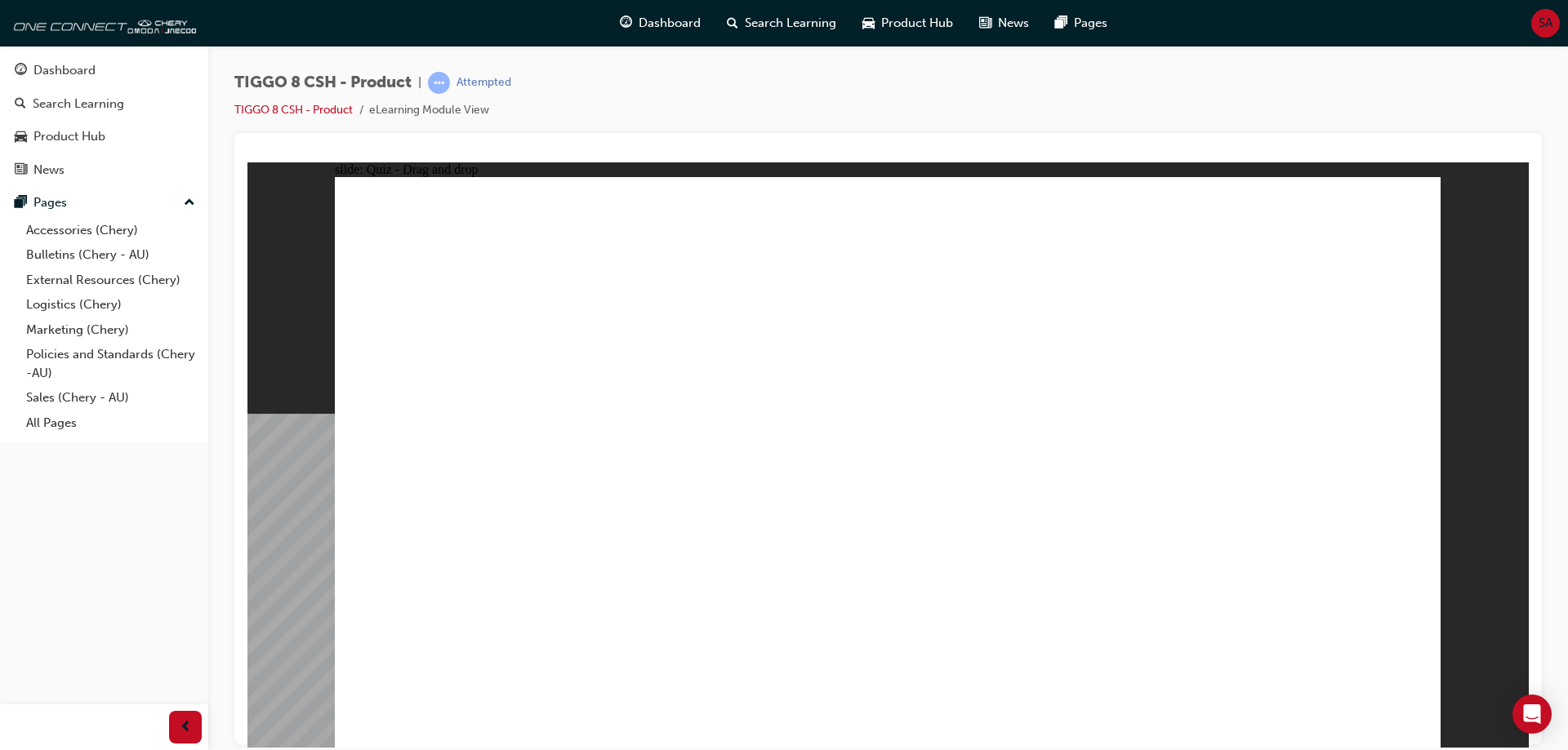
drag, startPoint x: 1059, startPoint y: 248, endPoint x: 652, endPoint y: 508, distance: 483.0
drag, startPoint x: 1259, startPoint y: 263, endPoint x: 412, endPoint y: 517, distance: 884.3
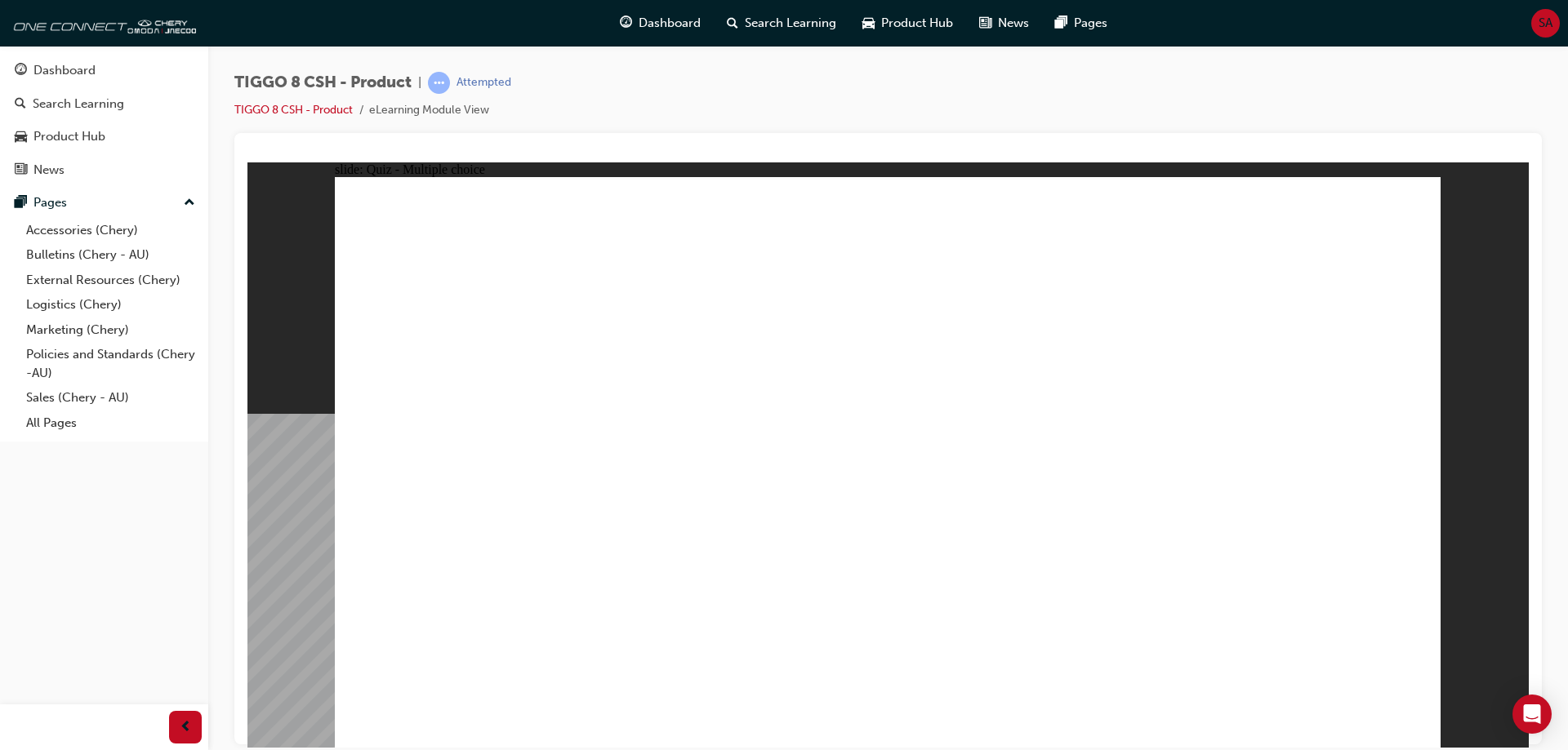
checkbox input "true"
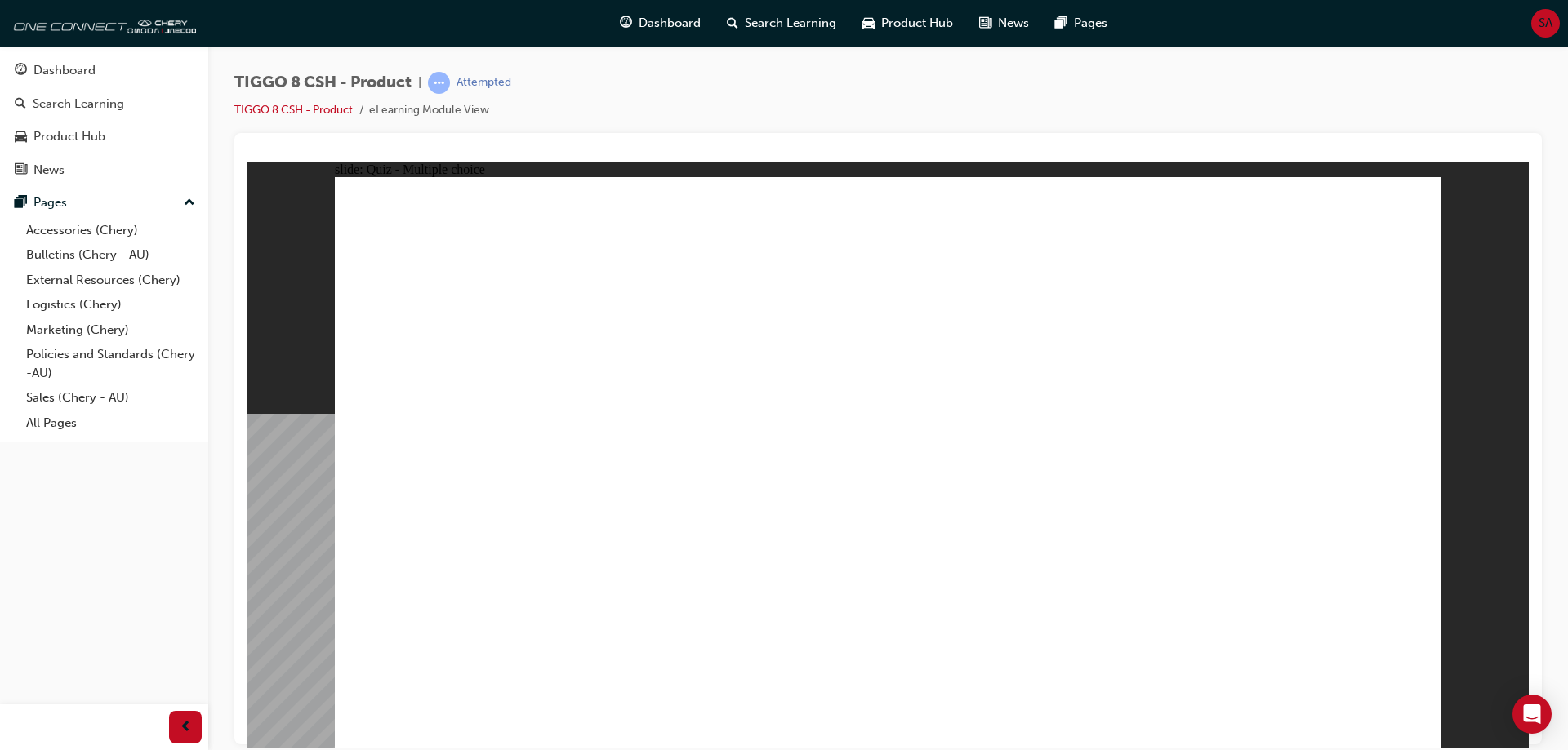
radio input "true"
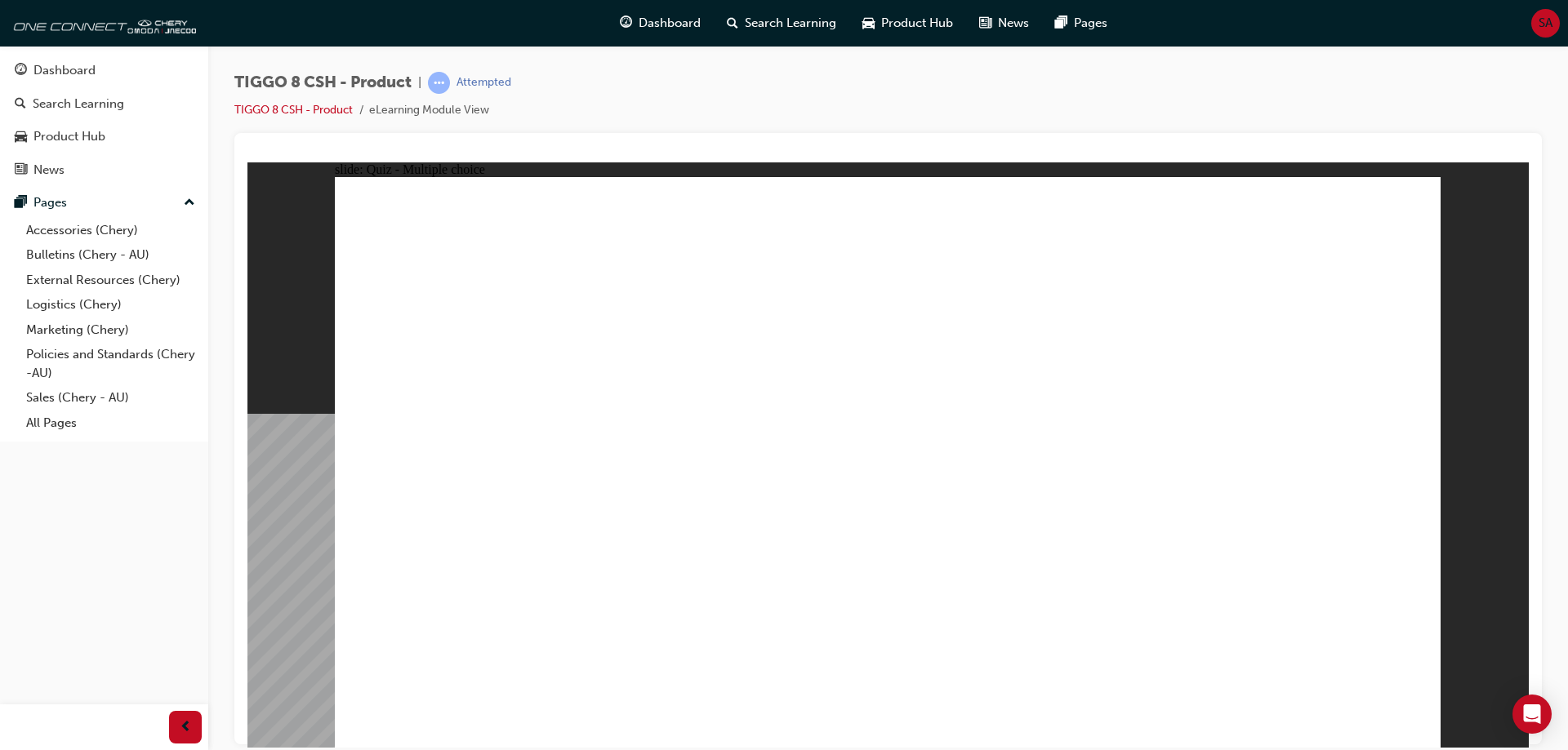
drag, startPoint x: 847, startPoint y: 287, endPoint x: 970, endPoint y: 544, distance: 284.9
drag, startPoint x: 903, startPoint y: 241, endPoint x: 1033, endPoint y: 568, distance: 351.9
drag, startPoint x: 1096, startPoint y: 332, endPoint x: 1074, endPoint y: 591, distance: 259.9
drag, startPoint x: 1116, startPoint y: 288, endPoint x: 1134, endPoint y: 547, distance: 259.6
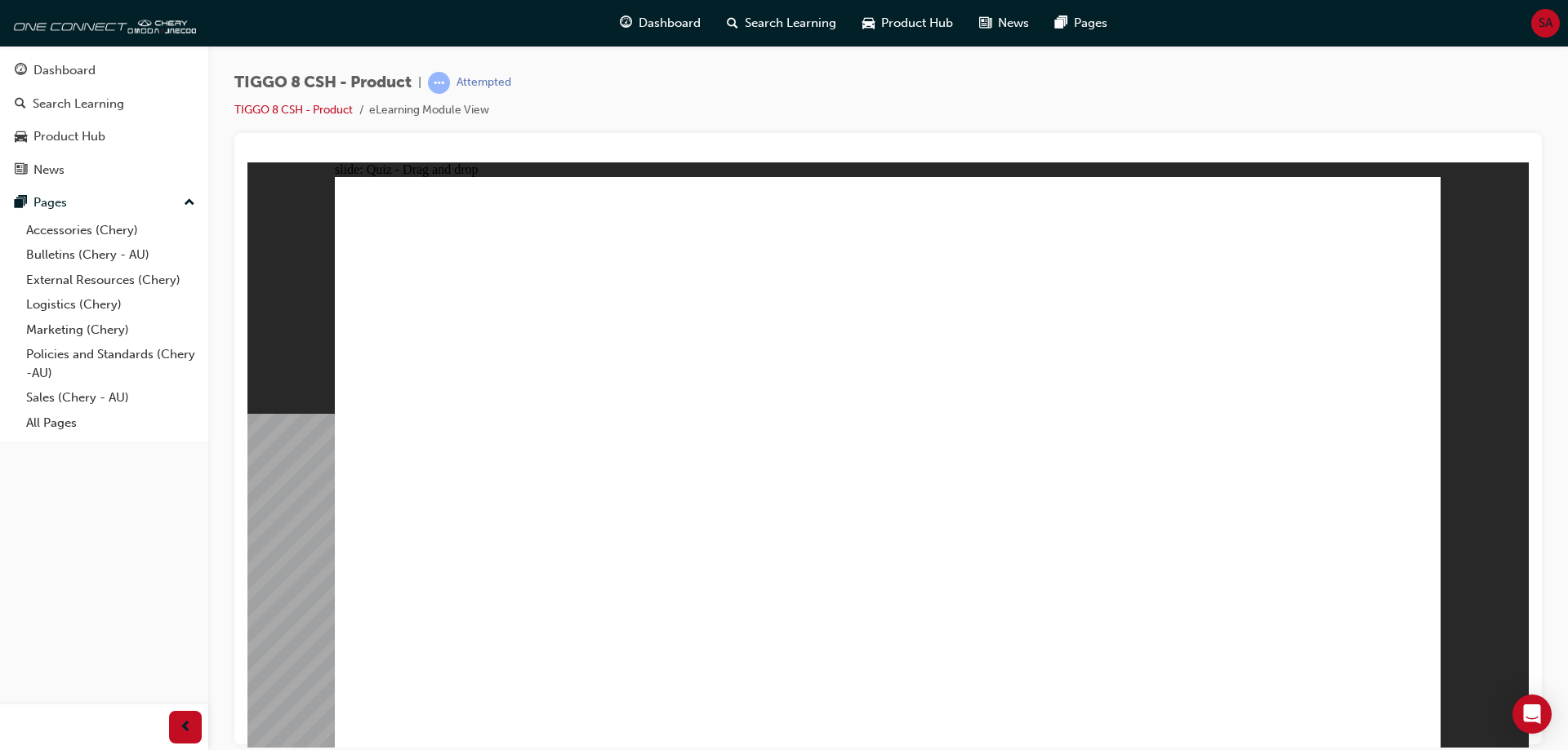
drag, startPoint x: 1078, startPoint y: 237, endPoint x: 1095, endPoint y: 617, distance: 380.4
drag, startPoint x: 1230, startPoint y: 235, endPoint x: 903, endPoint y: 588, distance: 481.2
drag, startPoint x: 1258, startPoint y: 290, endPoint x: 1038, endPoint y: 618, distance: 394.9
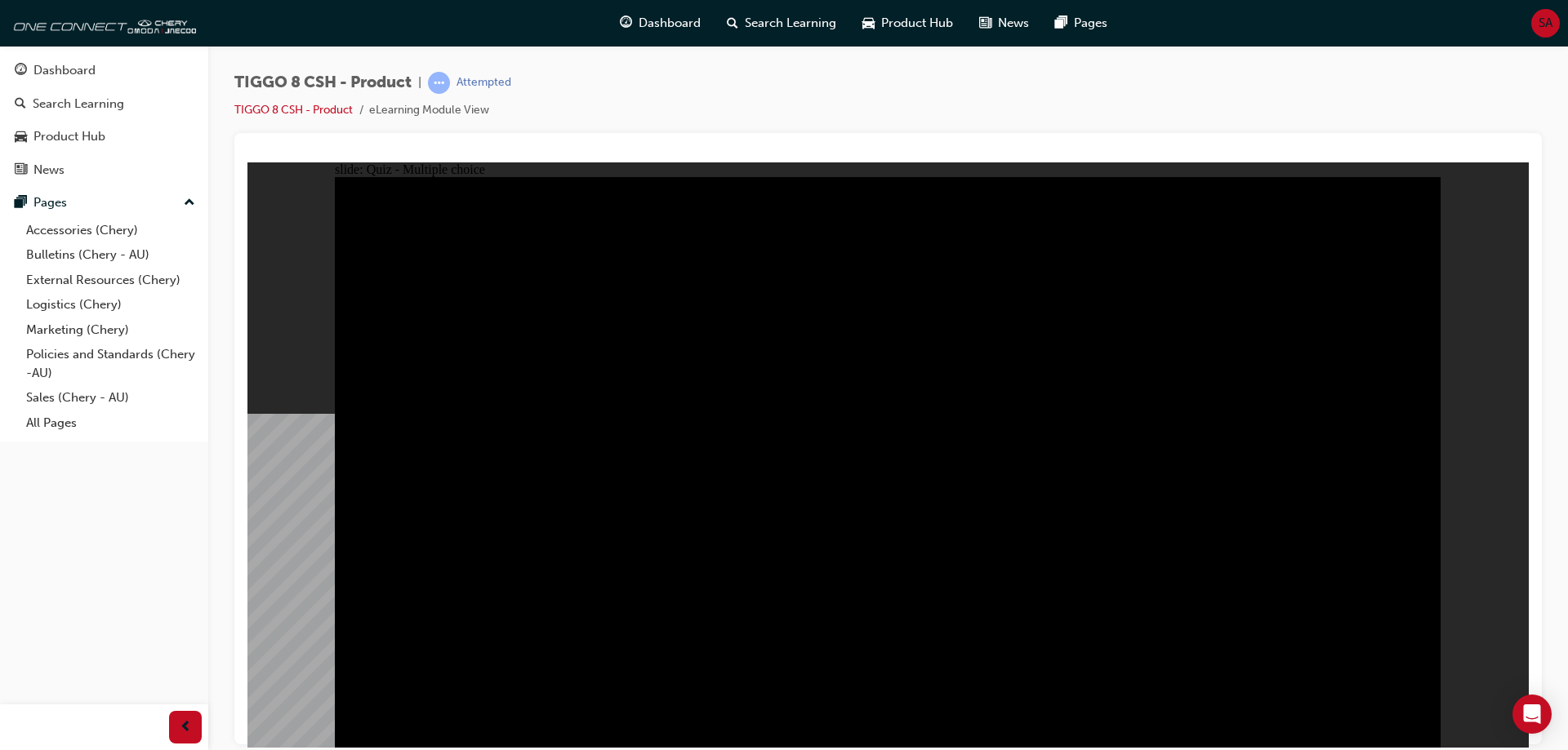
radio input "true"
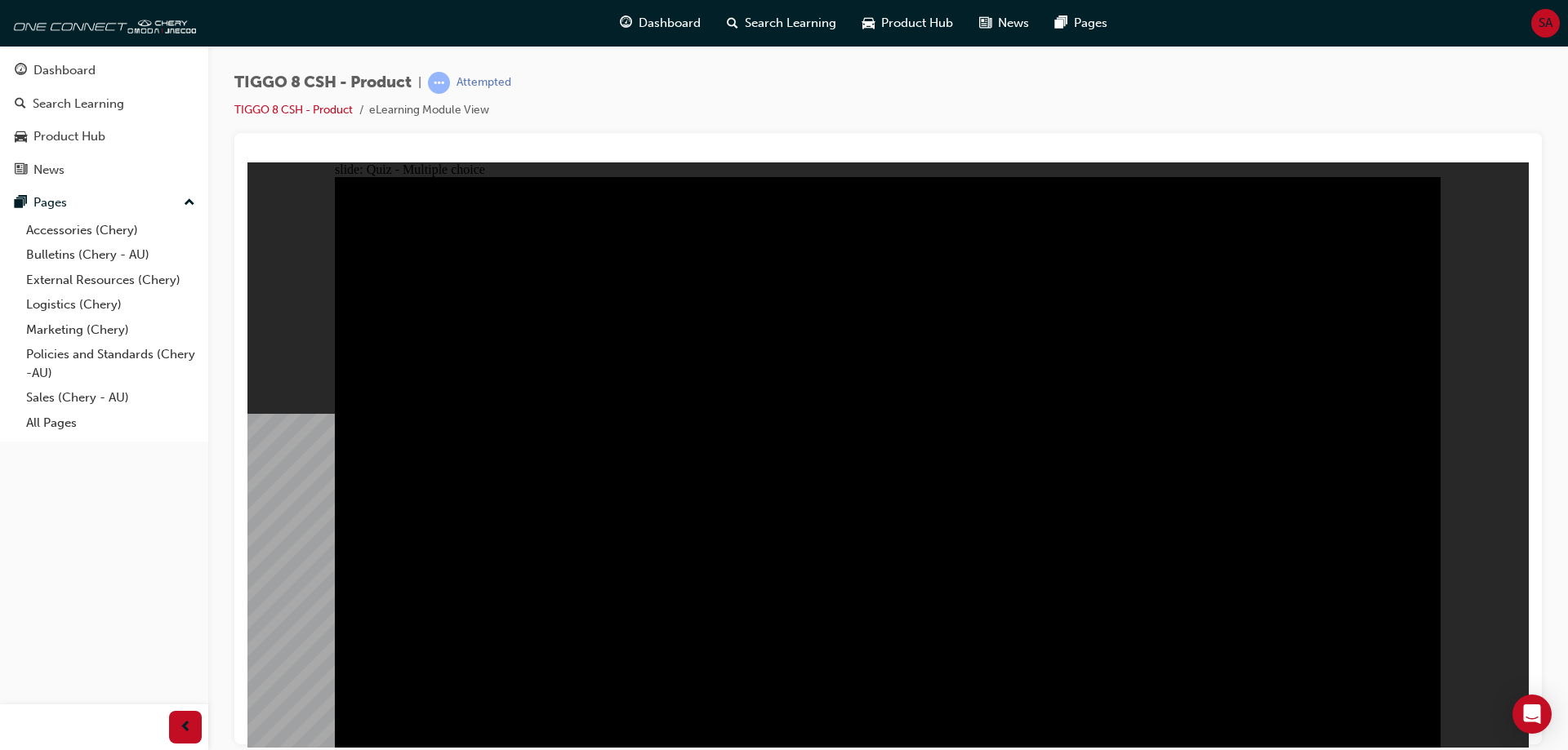
radio input "true"
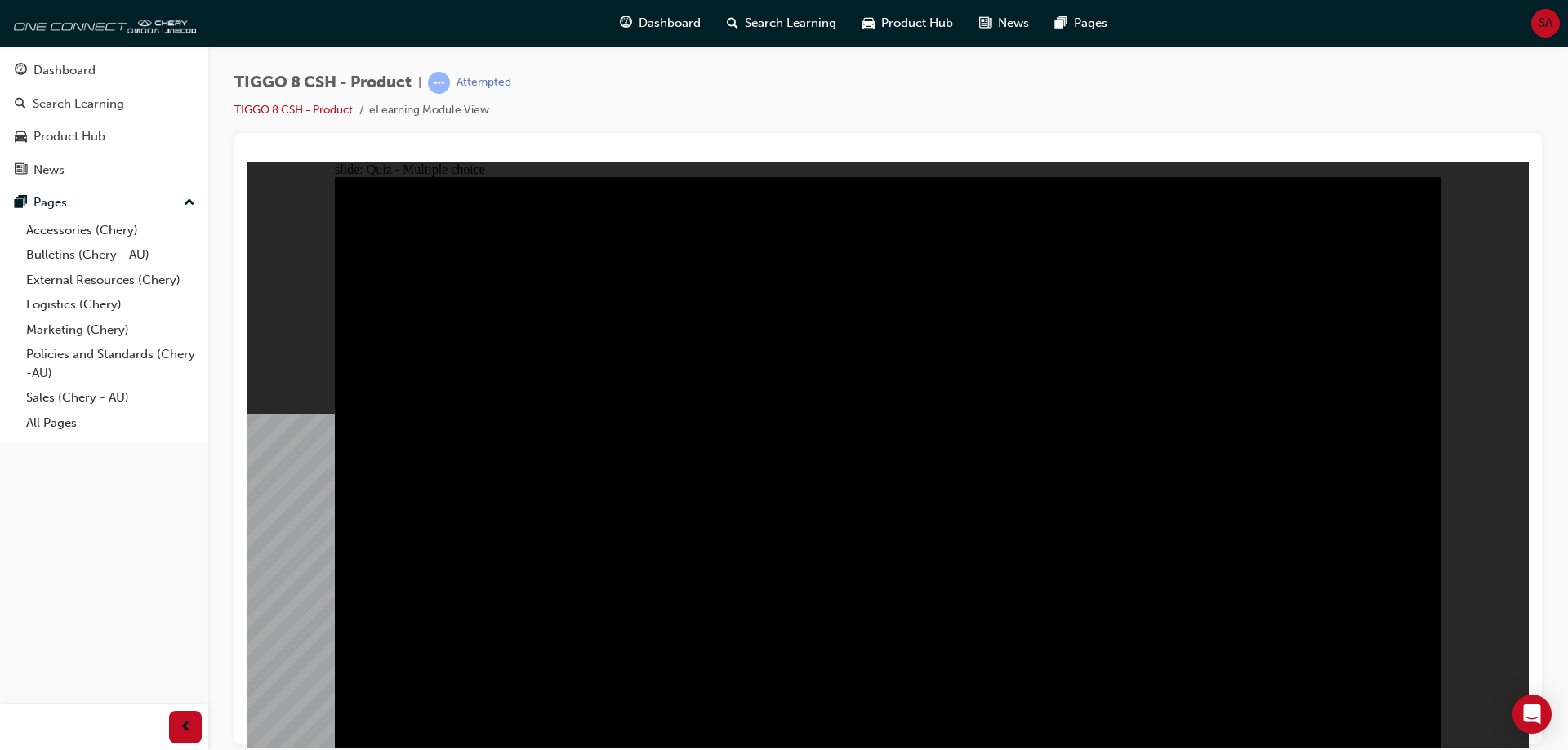
radio input "true"
checkbox input "true"
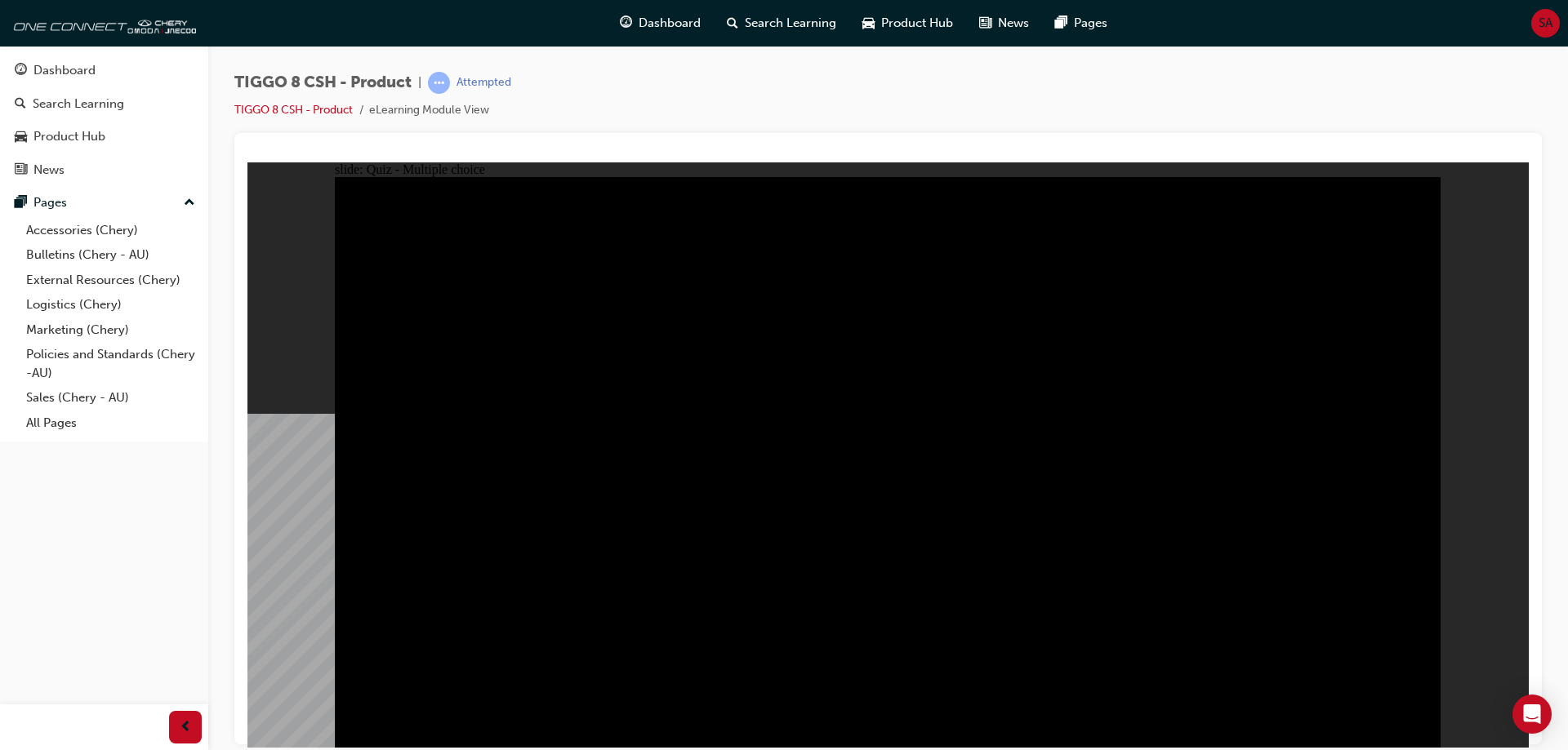
checkbox input "true"
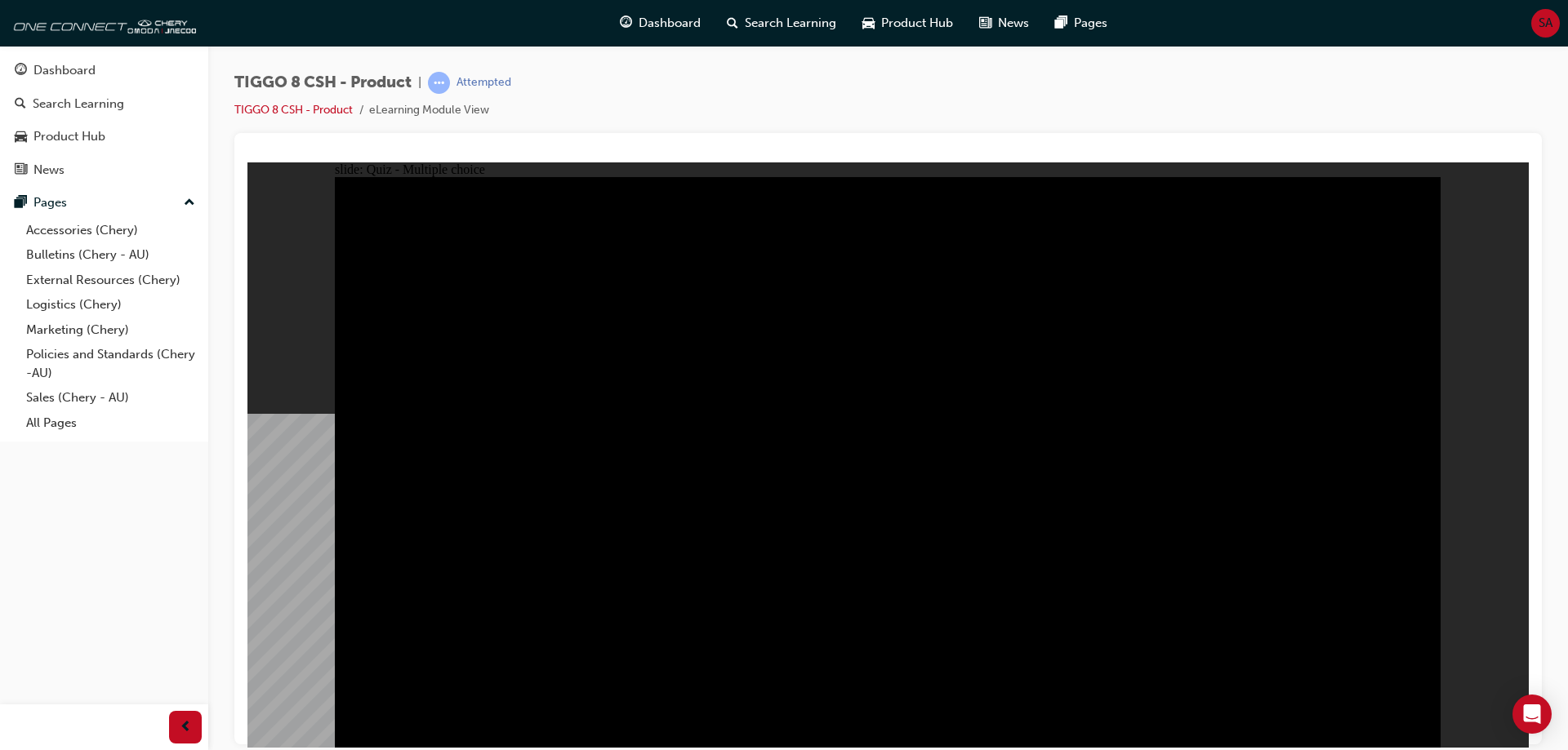
checkbox input "true"
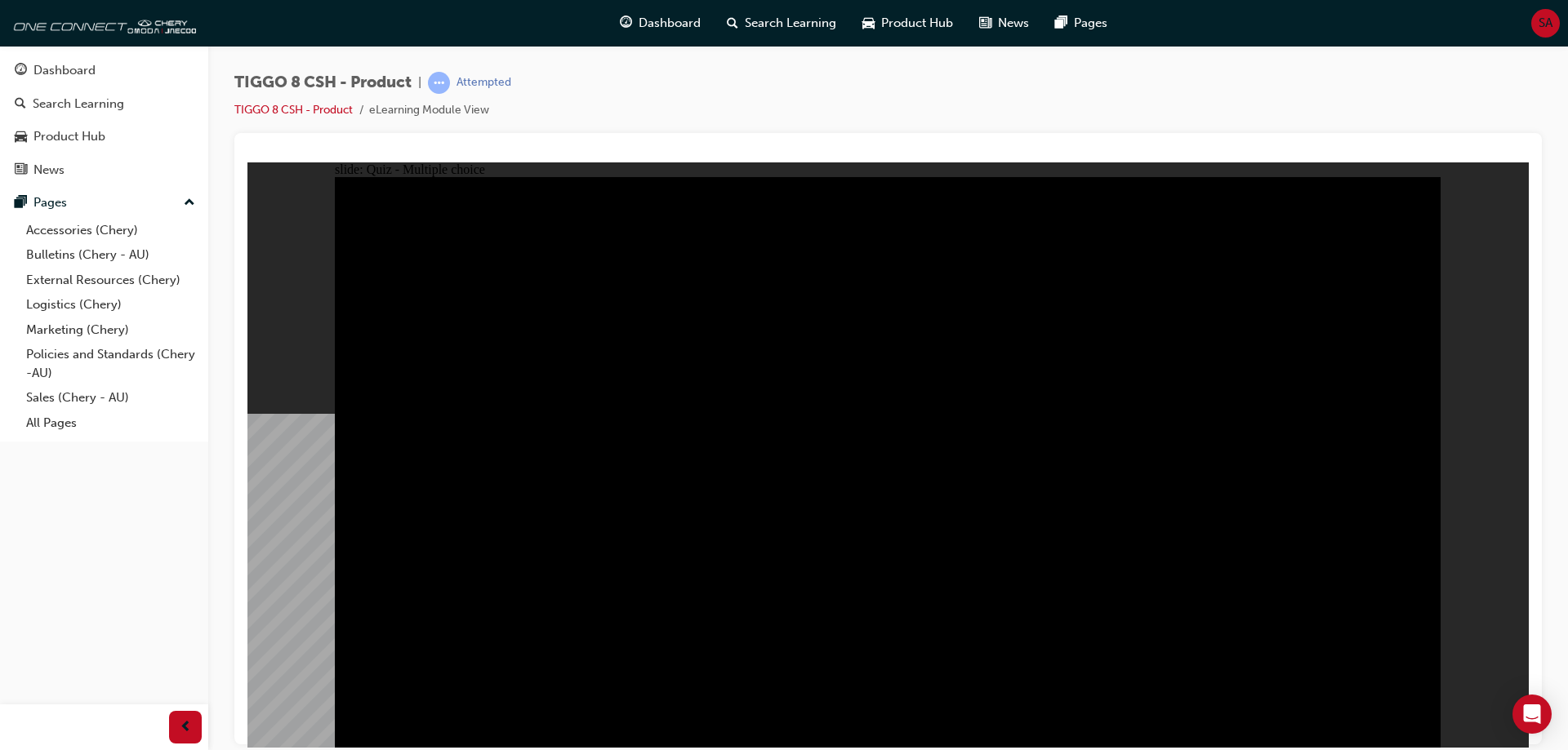
checkbox input "true"
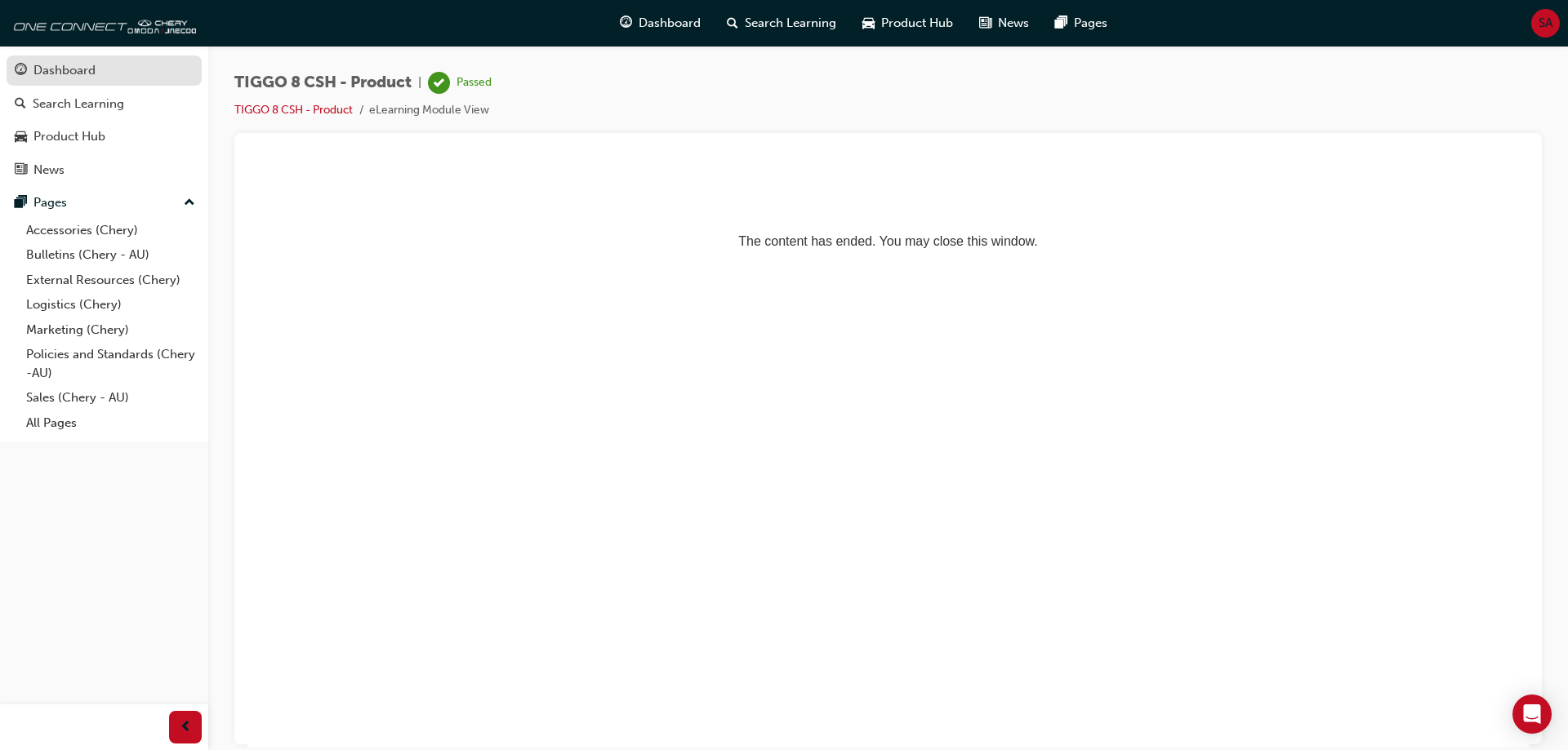
click at [83, 74] on div "Dashboard" at bounding box center [65, 71] width 62 height 19
